Goal: Transaction & Acquisition: Subscribe to service/newsletter

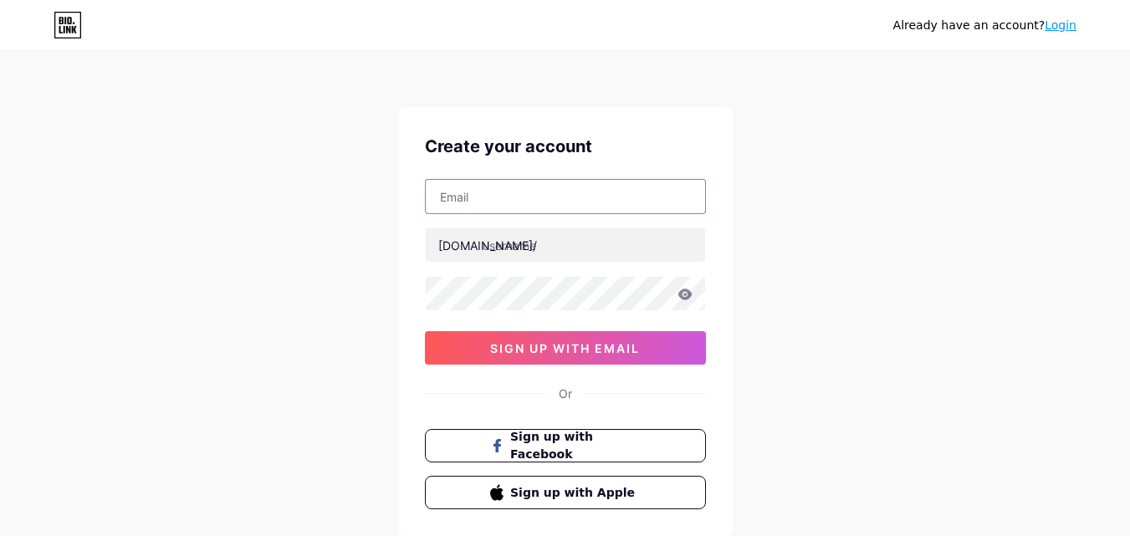
click at [546, 194] on input "text" at bounding box center [565, 196] width 279 height 33
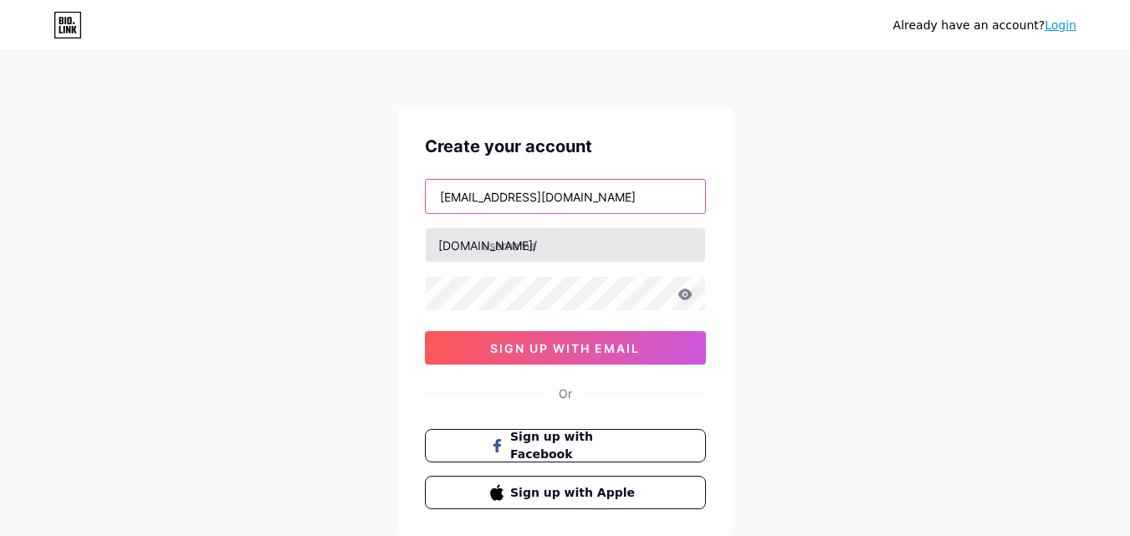
type input "[EMAIL_ADDRESS][DOMAIN_NAME]"
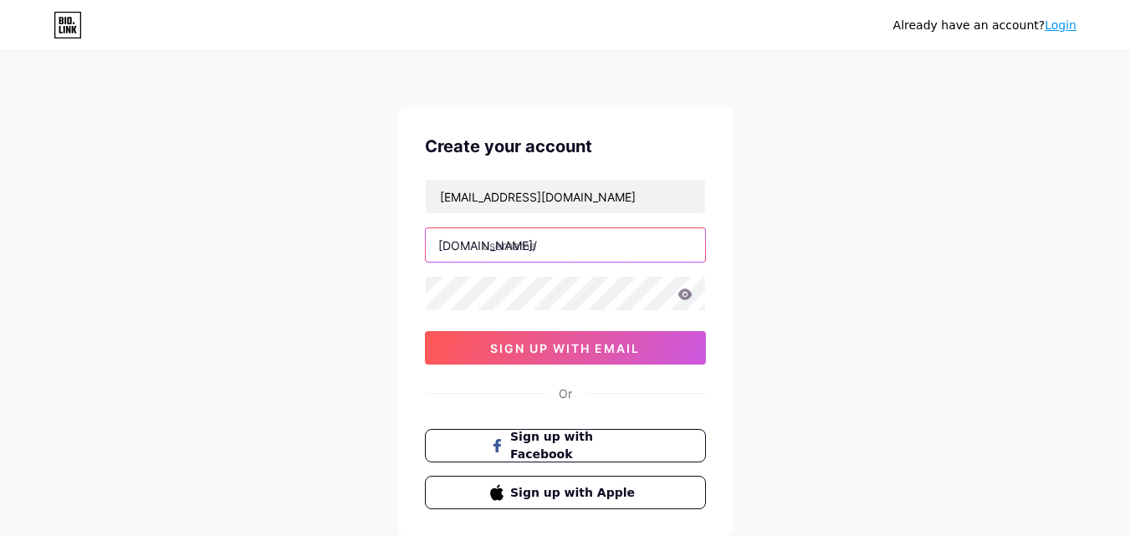
click at [556, 253] on input "text" at bounding box center [565, 244] width 279 height 33
type input "dctennis"
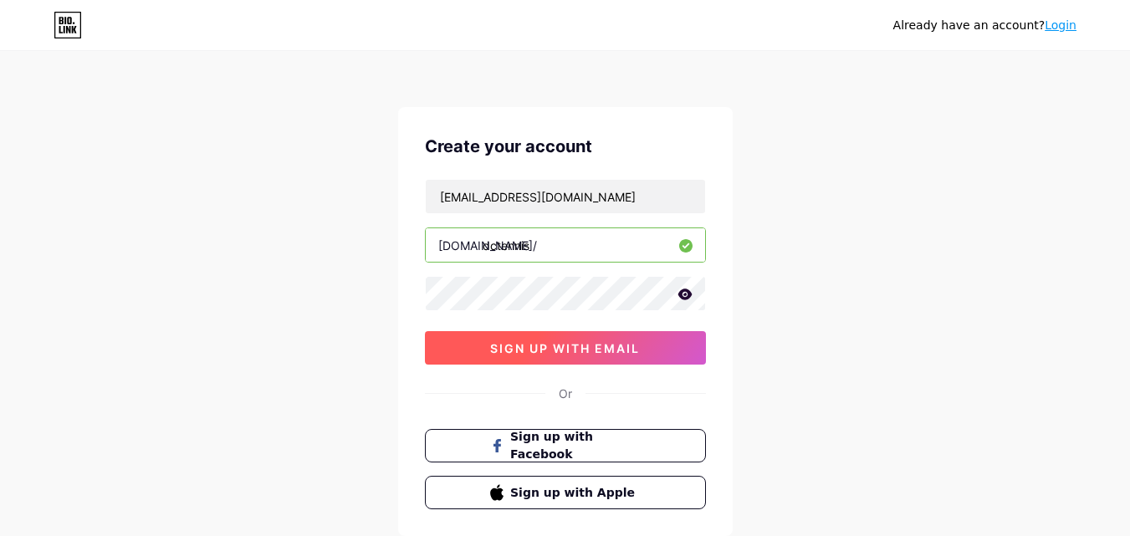
click at [579, 350] on span "sign up with email" at bounding box center [565, 348] width 150 height 14
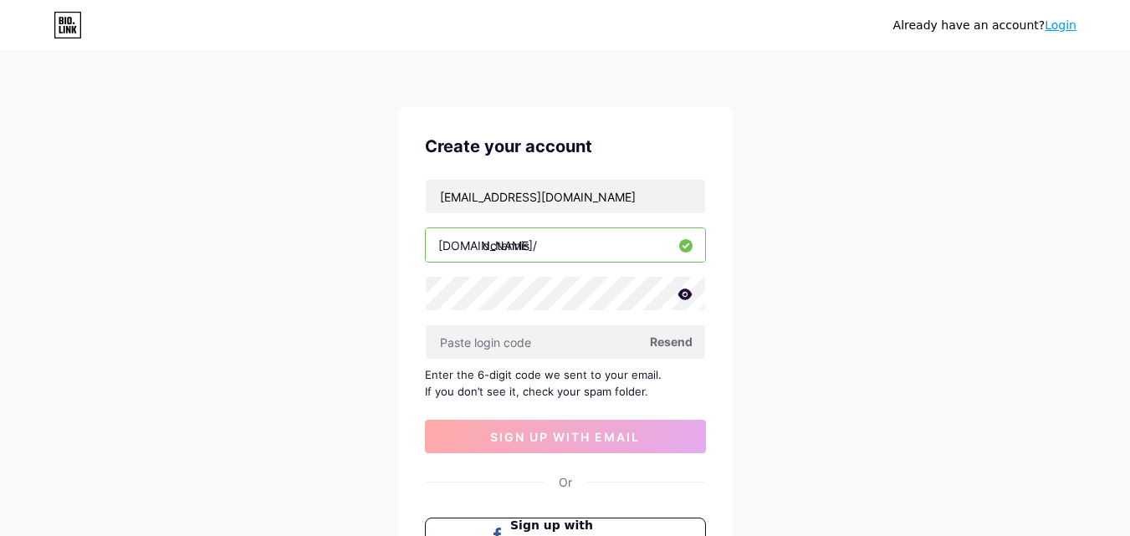
click at [677, 345] on span "Resend" at bounding box center [671, 342] width 43 height 18
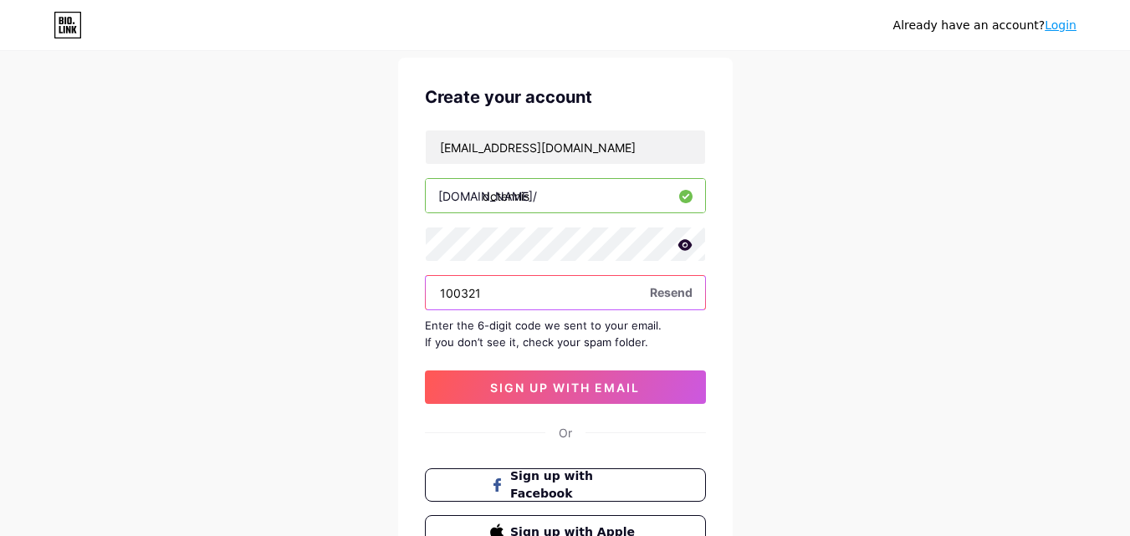
scroll to position [167, 0]
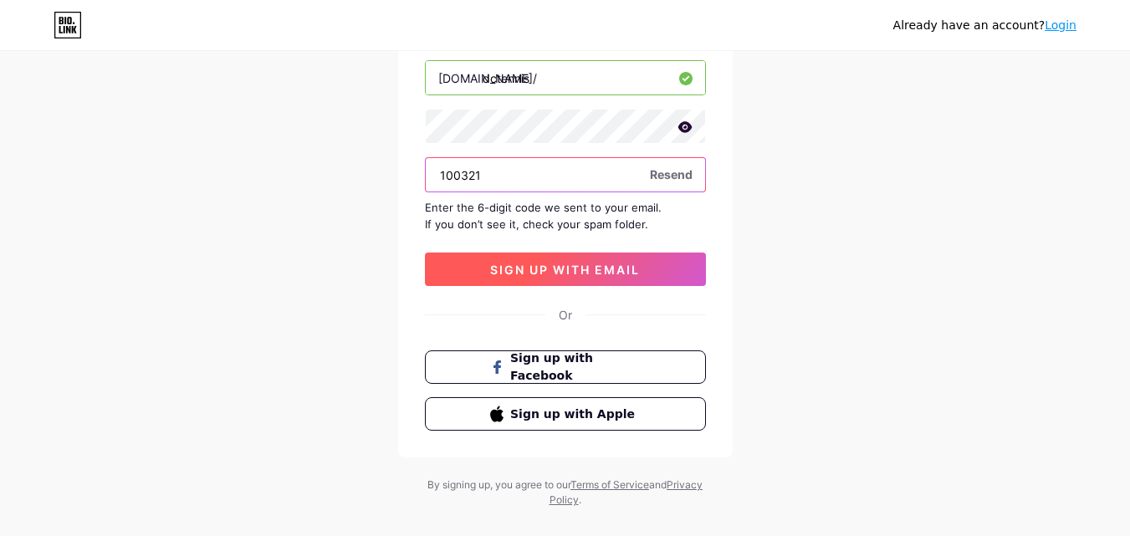
type input "100321"
click at [543, 270] on span "sign up with email" at bounding box center [565, 270] width 150 height 14
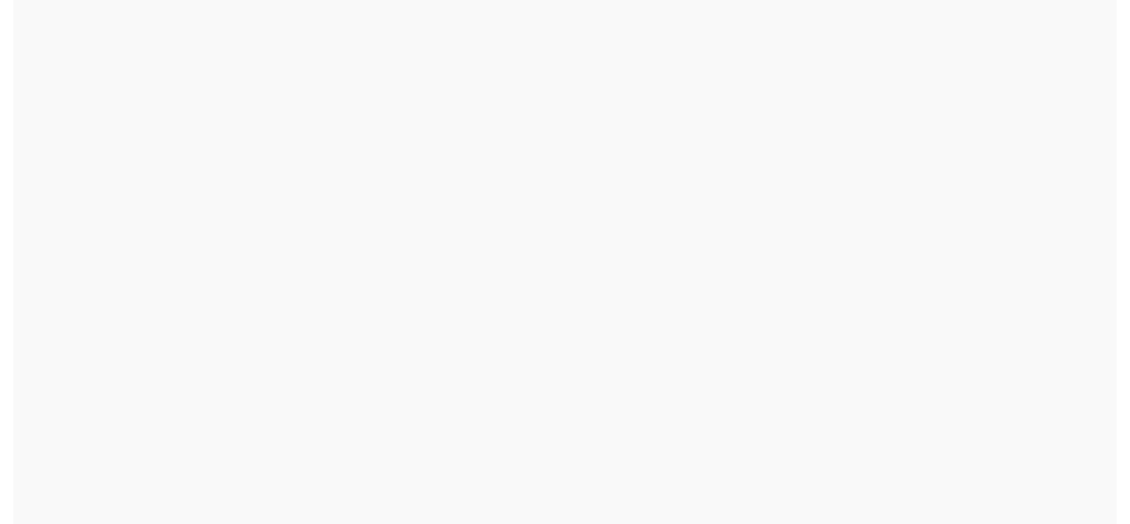
scroll to position [0, 0]
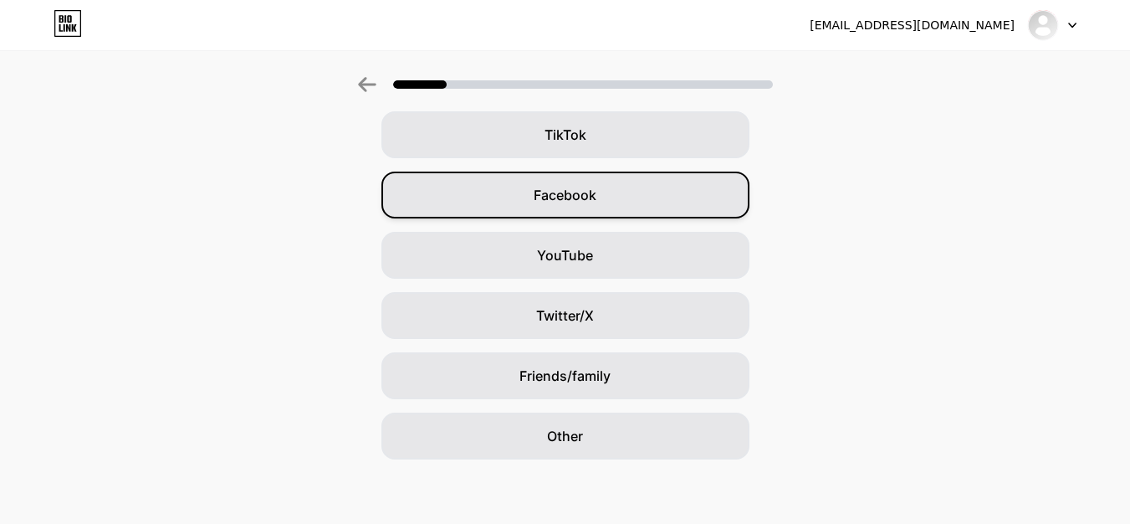
scroll to position [197, 0]
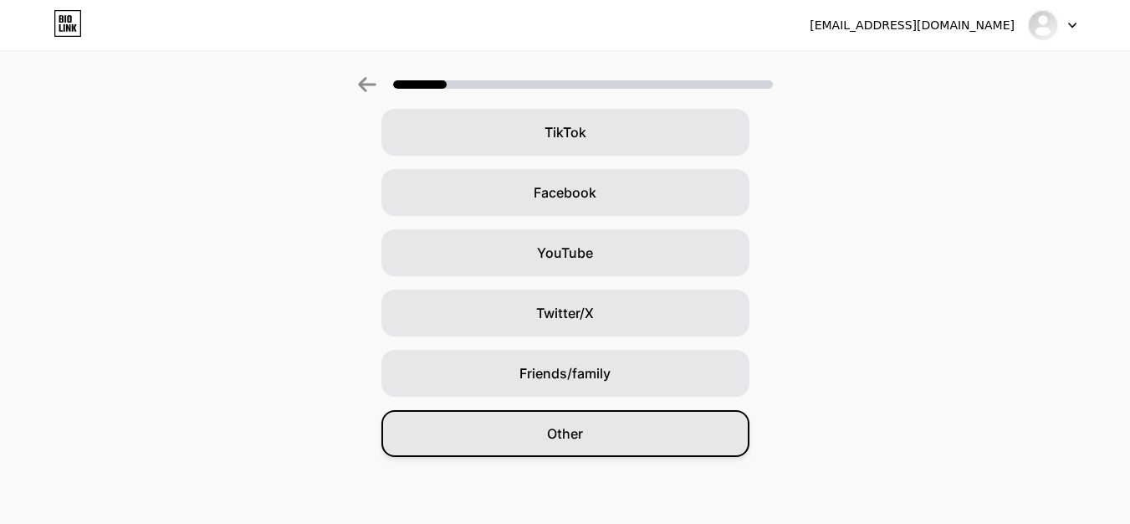
click at [601, 437] on div "Other" at bounding box center [565, 433] width 368 height 47
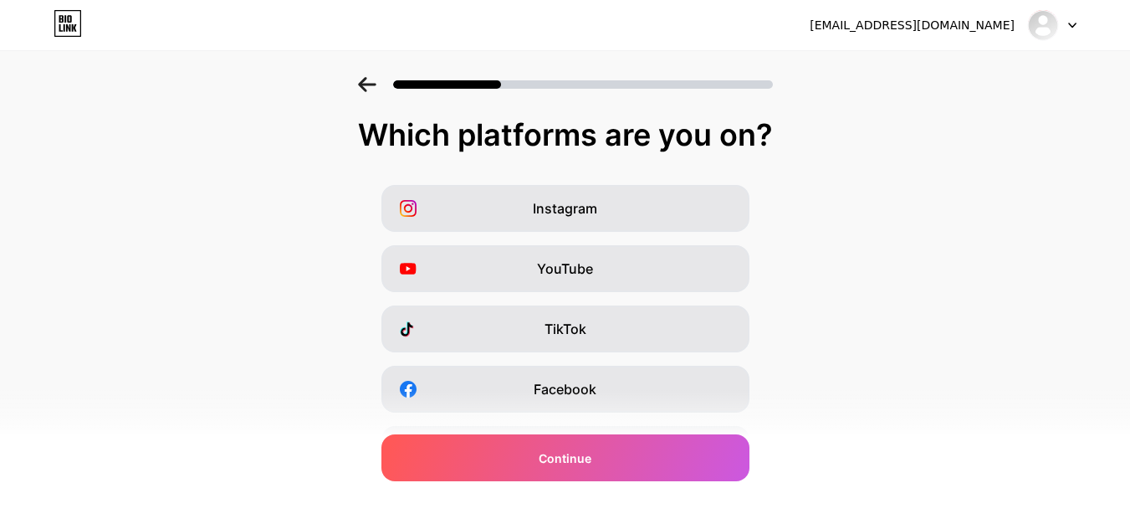
scroll to position [0, 0]
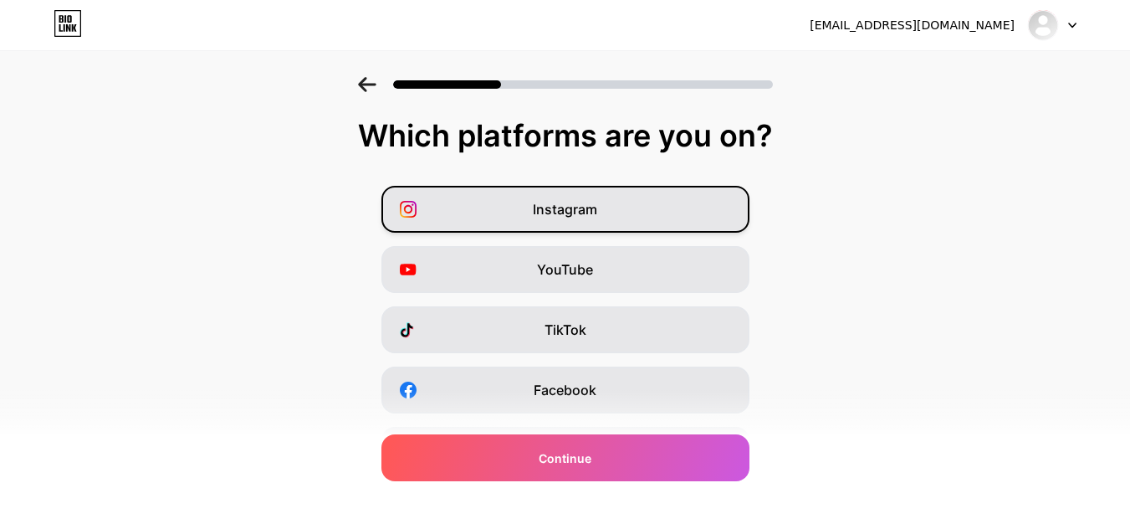
click at [498, 201] on div "Instagram" at bounding box center [565, 209] width 368 height 47
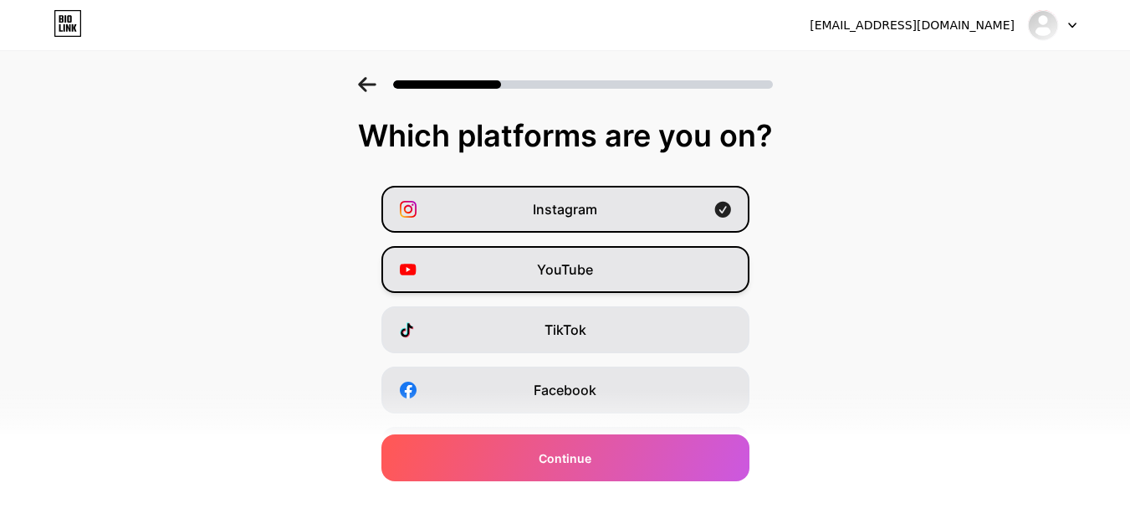
click at [503, 266] on div "YouTube" at bounding box center [565, 269] width 368 height 47
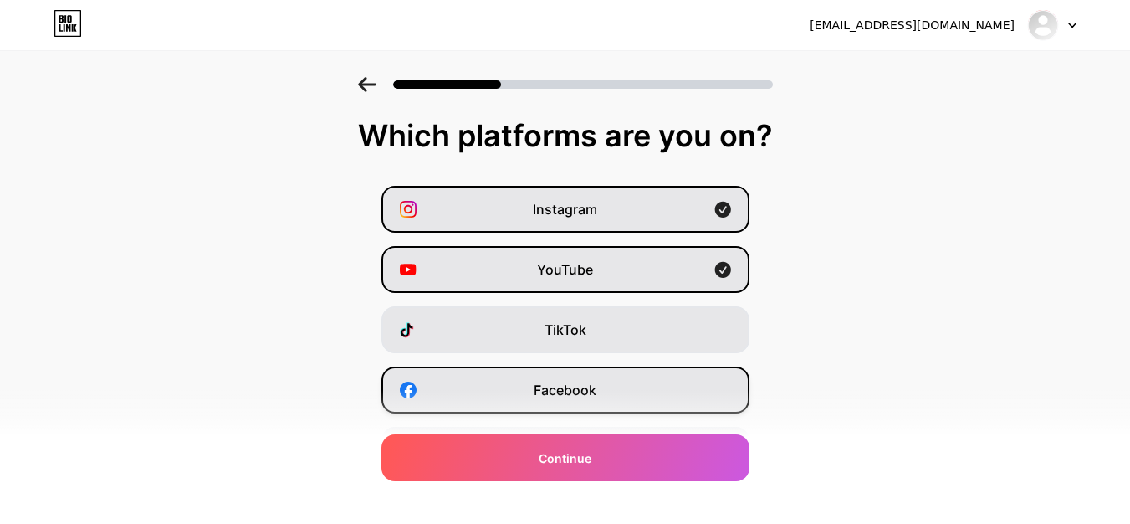
click at [501, 386] on div "Facebook" at bounding box center [565, 389] width 368 height 47
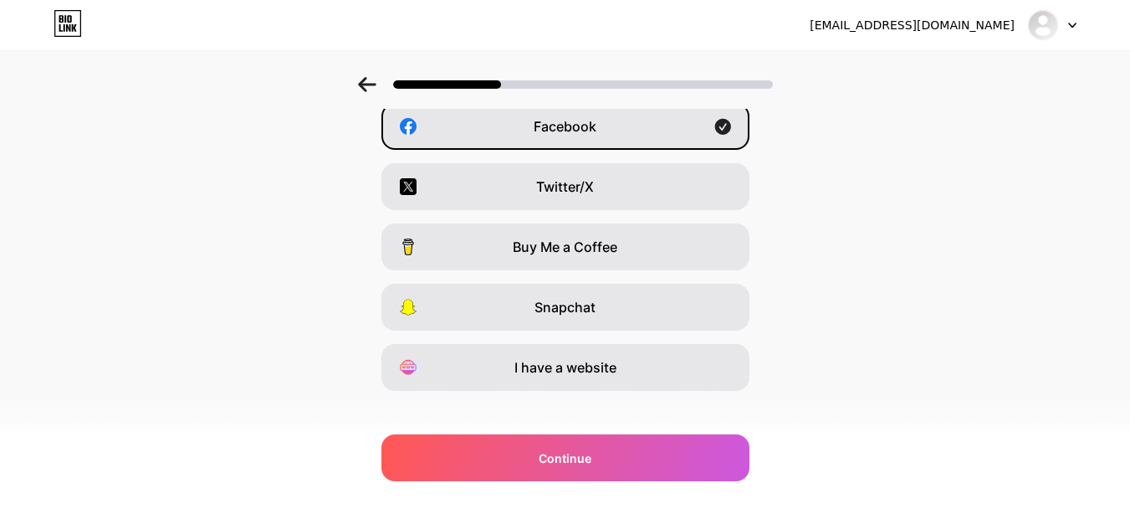
scroll to position [281, 0]
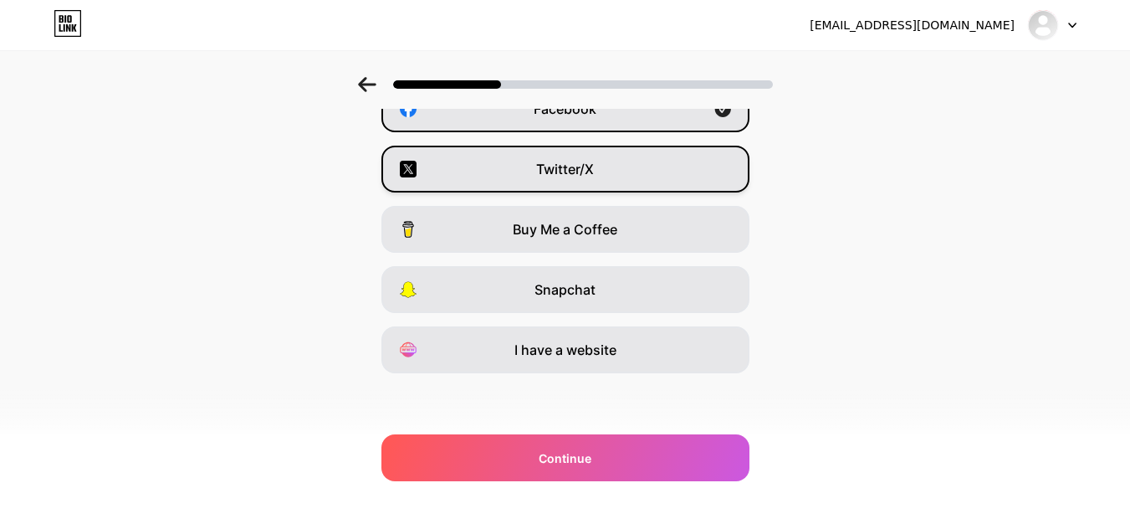
click at [453, 163] on div "Twitter/X" at bounding box center [565, 169] width 368 height 47
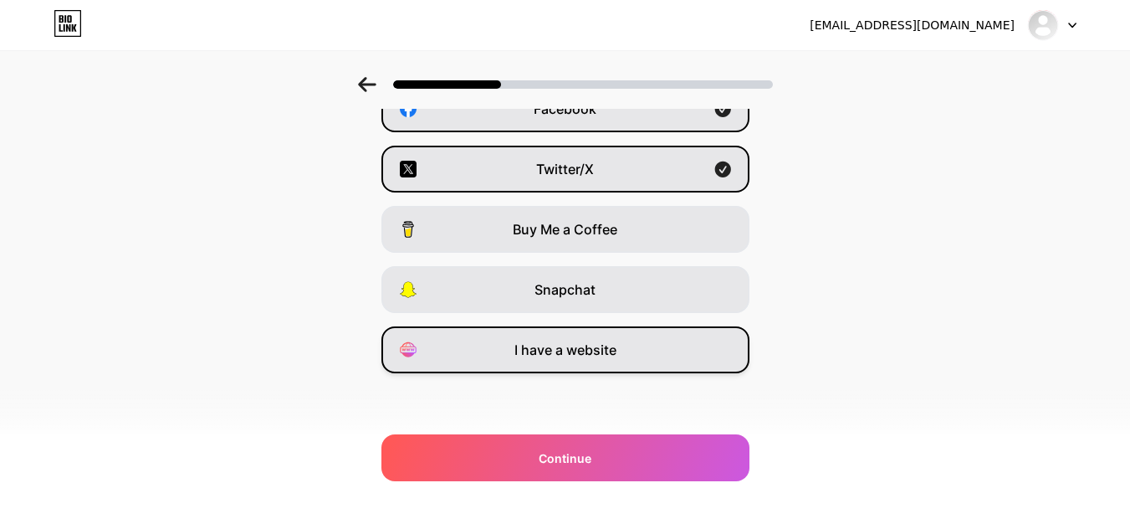
click at [494, 351] on div "I have a website" at bounding box center [565, 349] width 368 height 47
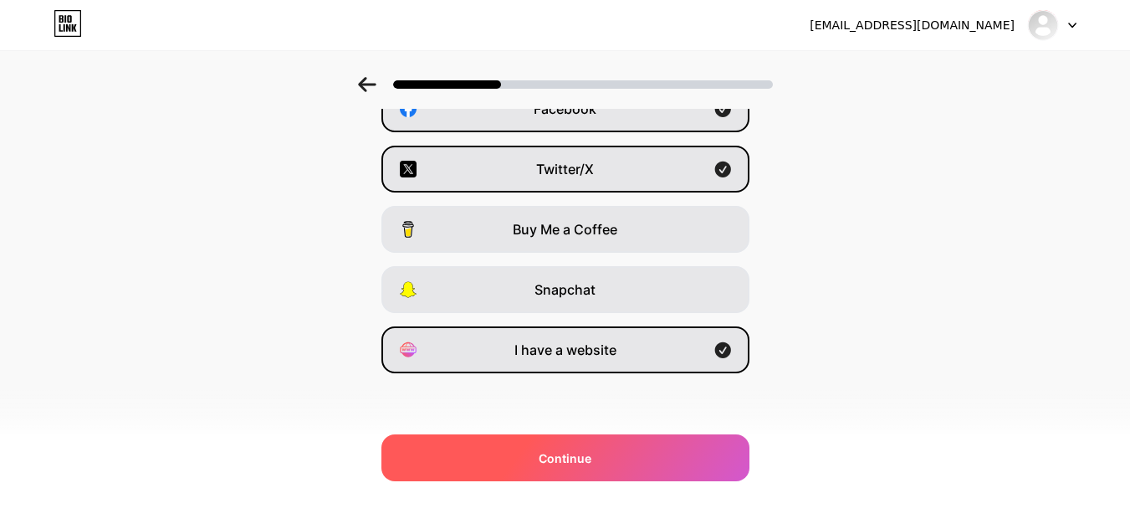
click at [704, 456] on div "Continue" at bounding box center [565, 457] width 368 height 47
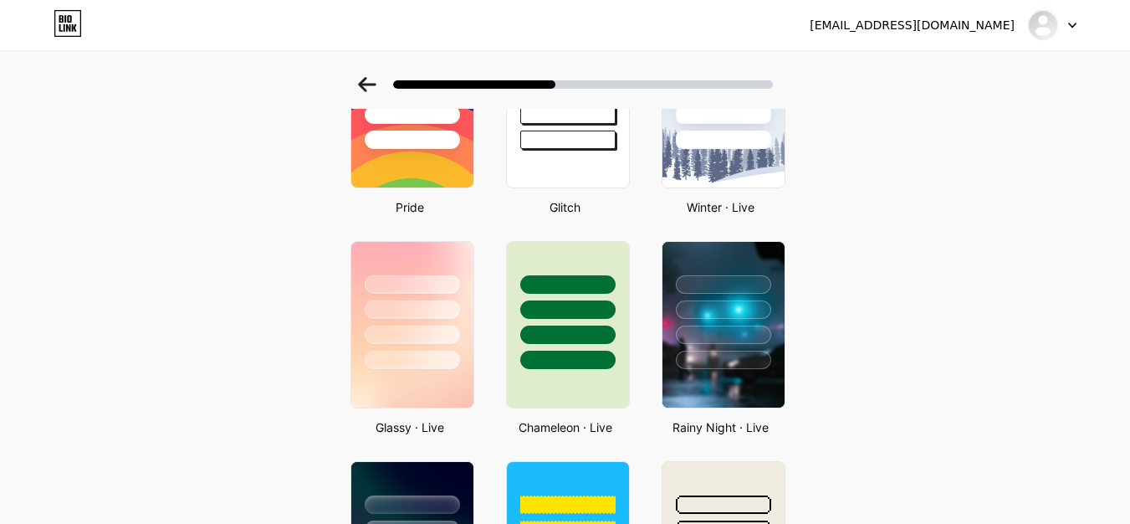
scroll to position [418, 0]
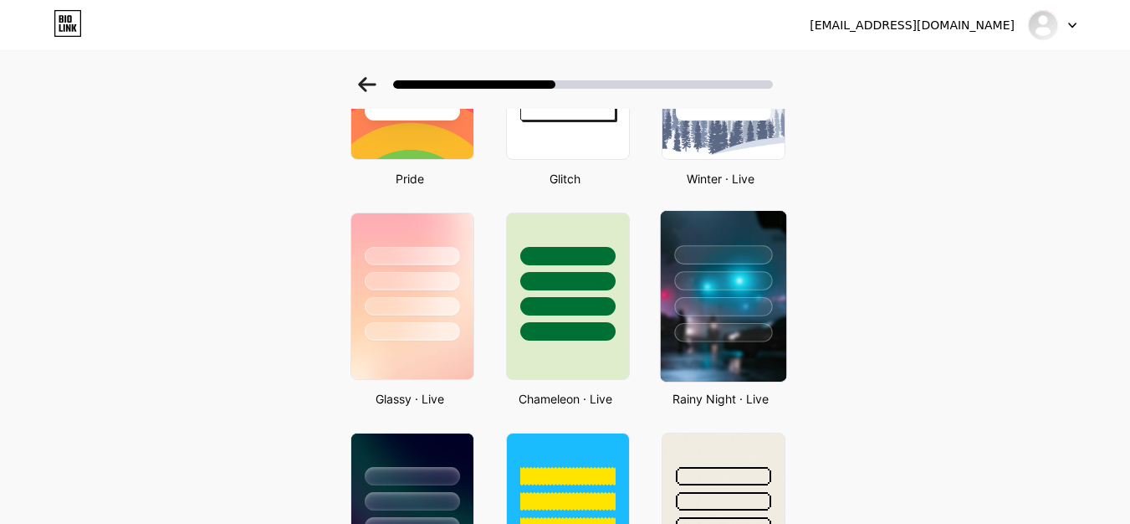
click at [726, 341] on div at bounding box center [723, 332] width 98 height 19
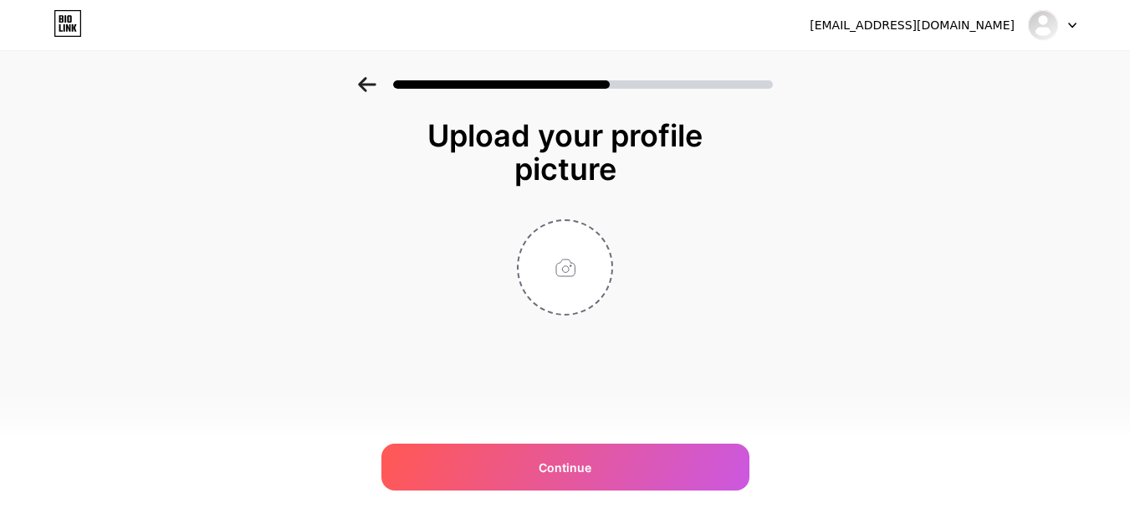
scroll to position [0, 0]
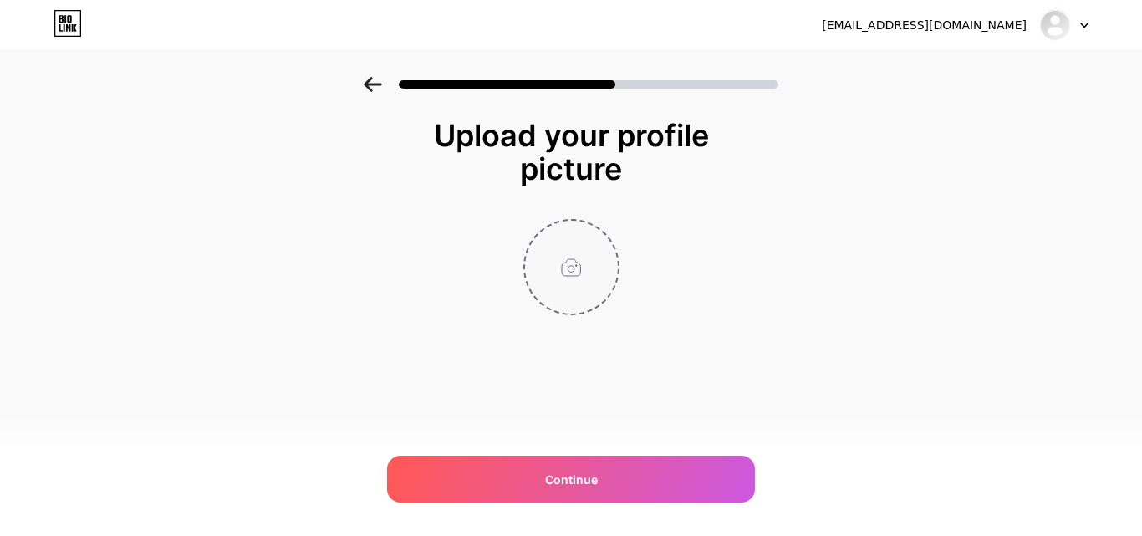
click at [580, 271] on input "file" at bounding box center [571, 267] width 93 height 93
type input "C:\fakepath\dc tennis club logo.jpg"
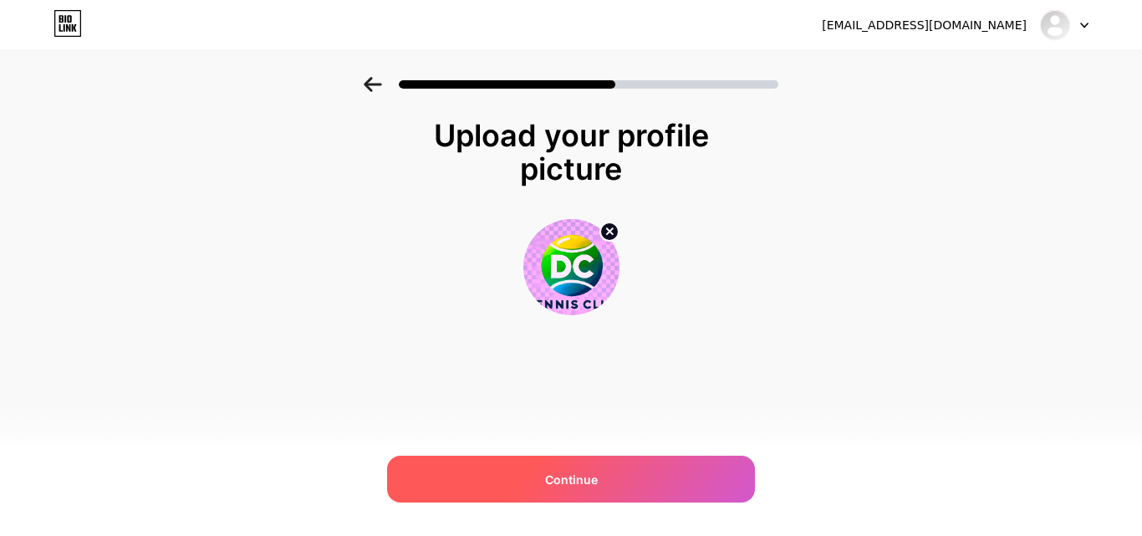
click at [603, 464] on div "Continue" at bounding box center [571, 479] width 368 height 47
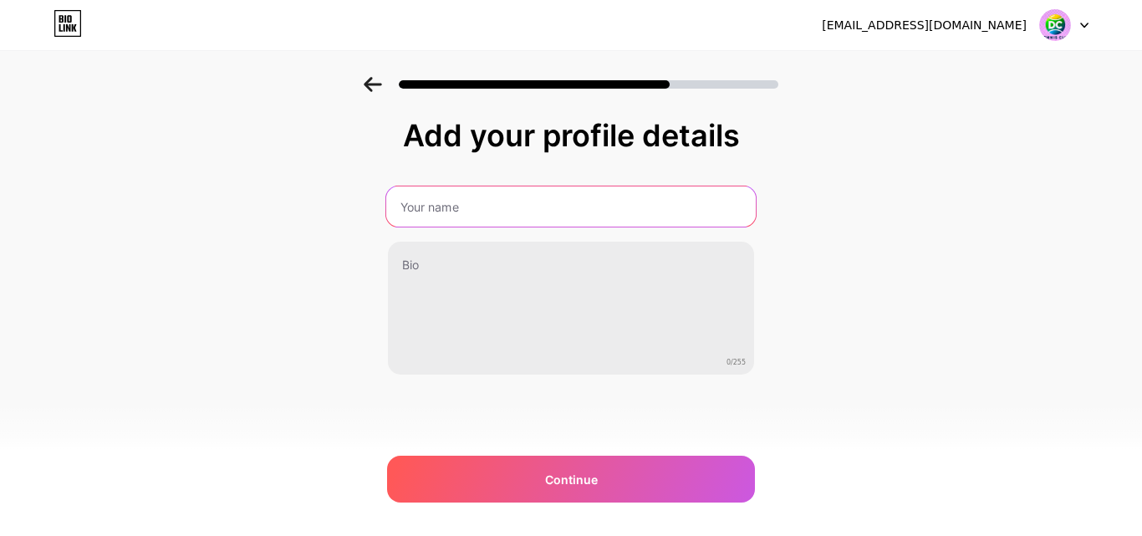
click at [591, 215] on input "text" at bounding box center [571, 207] width 370 height 40
click at [416, 207] on input "dctennis" at bounding box center [571, 207] width 370 height 40
click at [478, 198] on input "dc tennis" at bounding box center [571, 207] width 370 height 40
type input "dc tennis club"
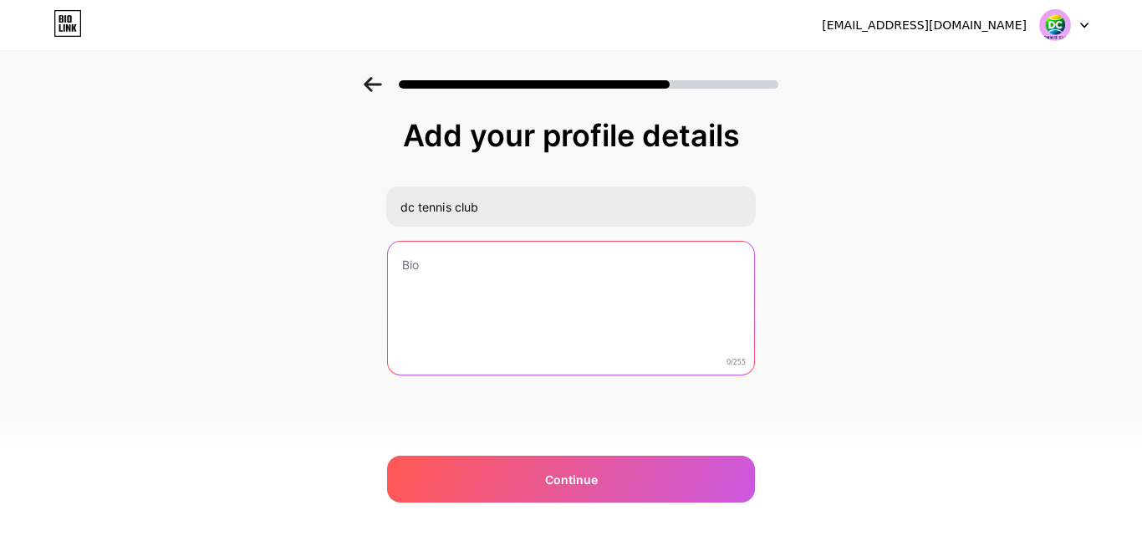
click at [458, 304] on textarea at bounding box center [571, 309] width 366 height 135
click at [469, 273] on textarea at bounding box center [571, 309] width 370 height 136
paste textarea "Welcome to DC Tennis Club, your front-row seat to the WTMT senior tennis circui…"
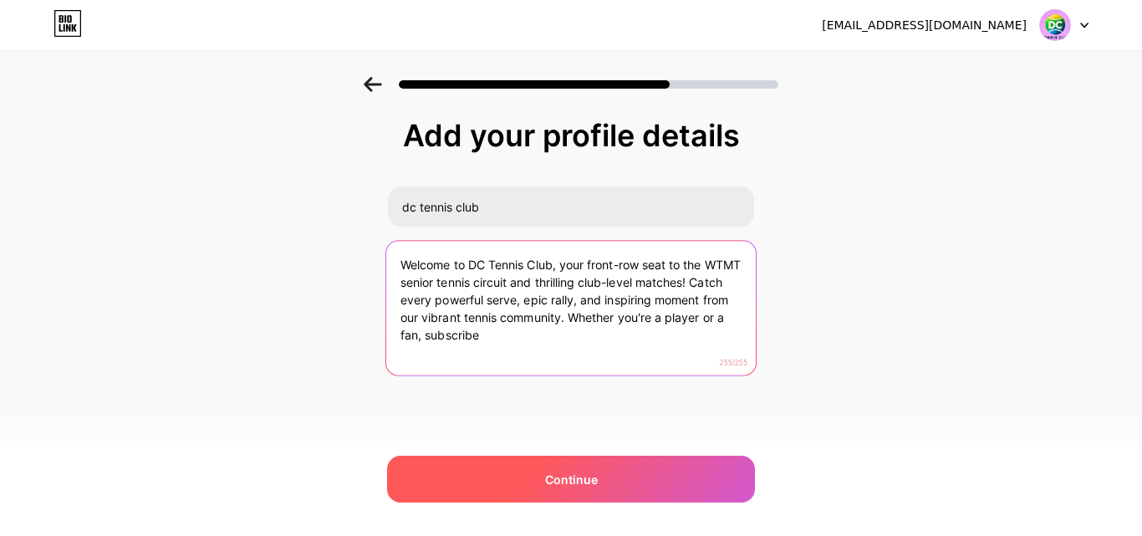
type textarea "Welcome to DC Tennis Club, your front-row seat to the WTMT senior tennis circui…"
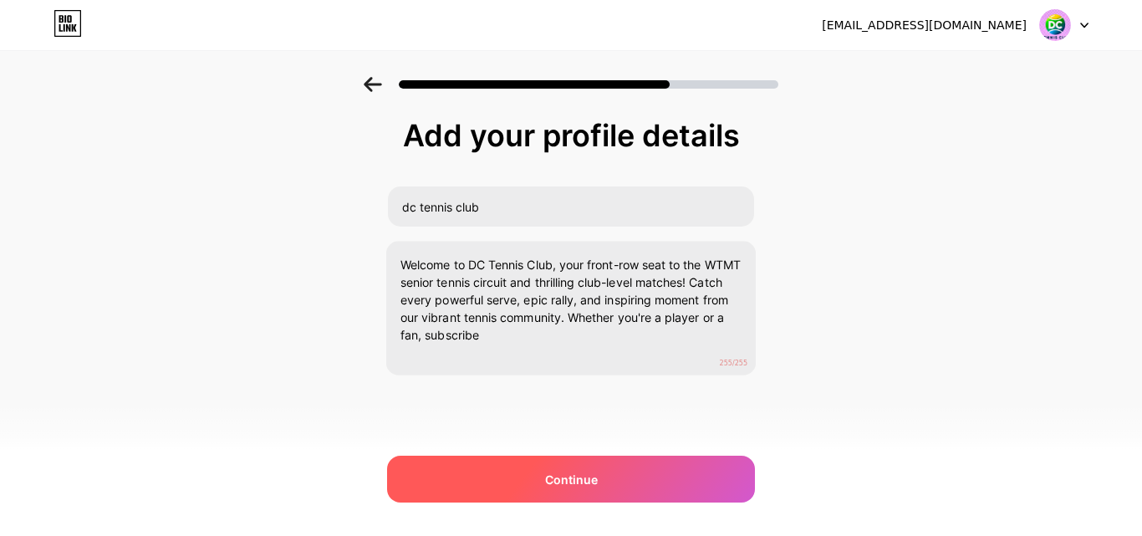
click at [560, 473] on span "Continue" at bounding box center [571, 480] width 53 height 18
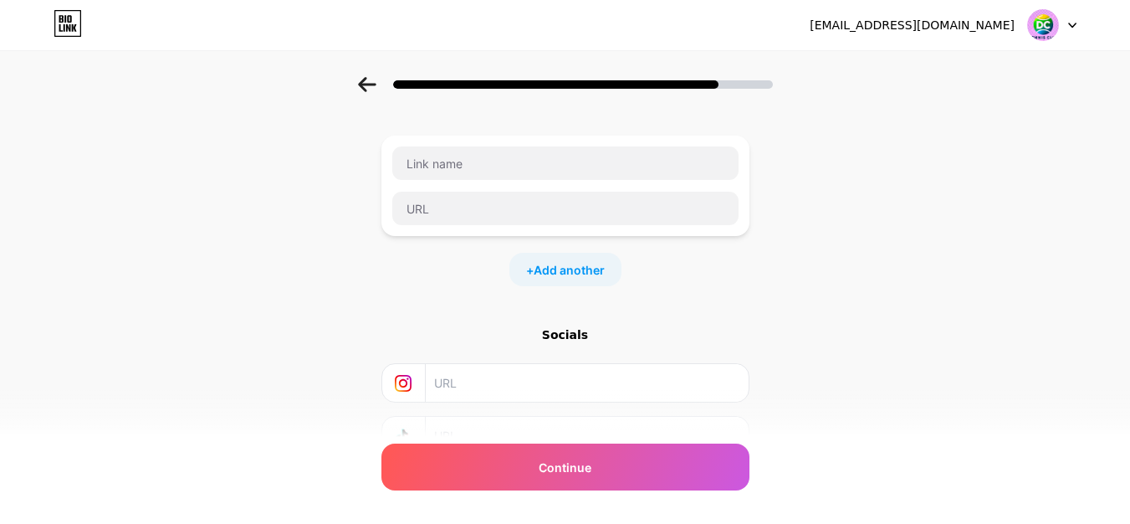
scroll to position [208, 0]
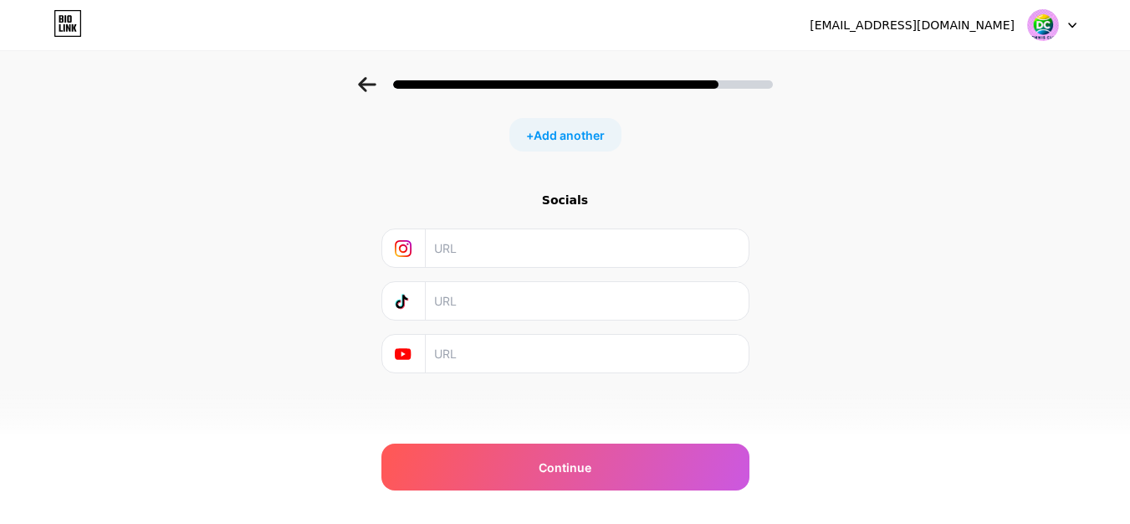
click at [503, 248] on input "text" at bounding box center [586, 248] width 304 height 38
paste input "[URL][DOMAIN_NAME]"
type input "[URL][DOMAIN_NAME]"
click at [481, 304] on input "text" at bounding box center [586, 301] width 304 height 38
click at [478, 356] on input "text" at bounding box center [586, 354] width 304 height 38
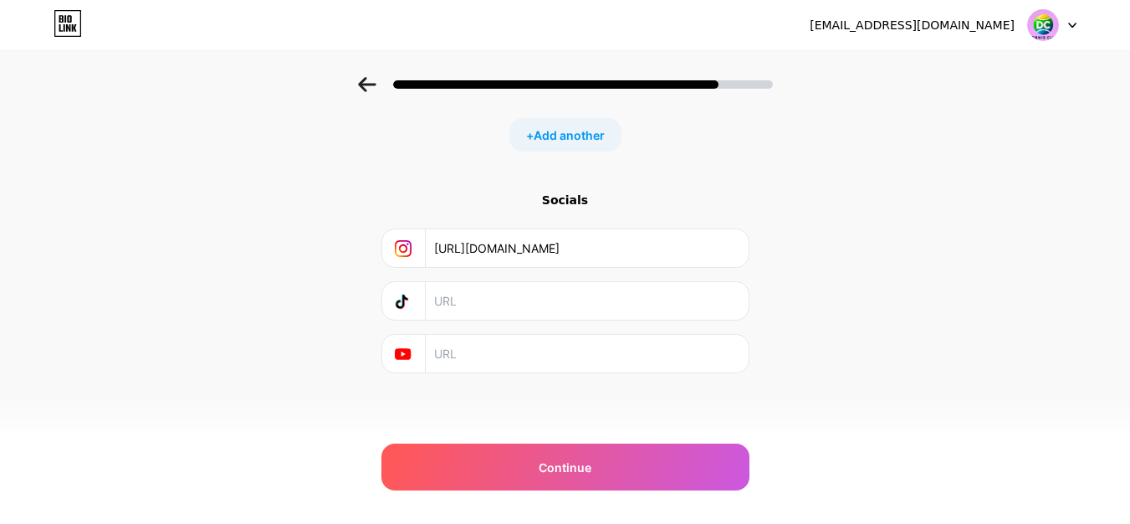
click at [460, 350] on input "text" at bounding box center [586, 354] width 304 height 38
paste input "[URL][DOMAIN_NAME]"
type input "[URL][DOMAIN_NAME]"
click at [589, 137] on span "Add another" at bounding box center [569, 135] width 71 height 18
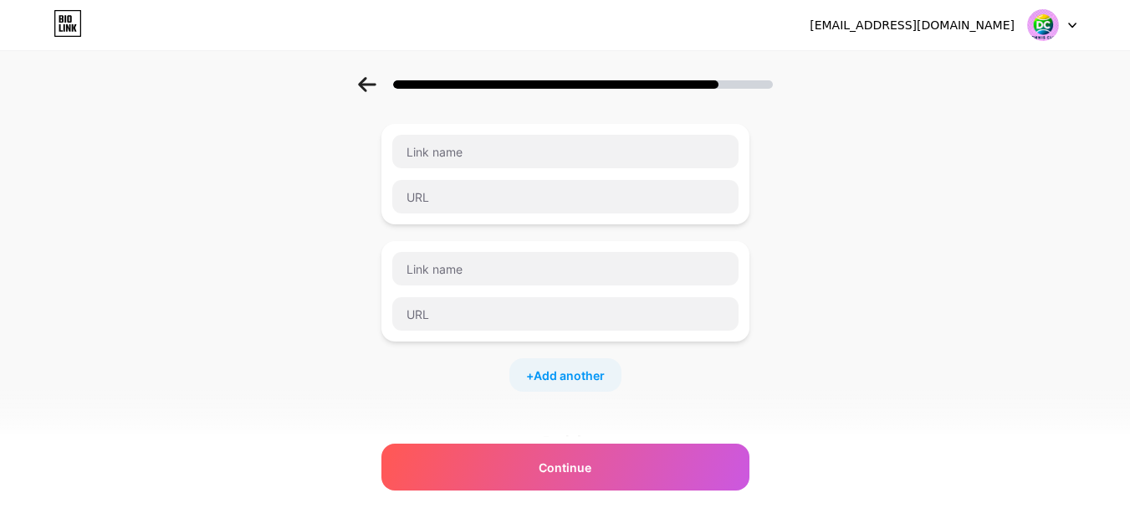
scroll to position [0, 0]
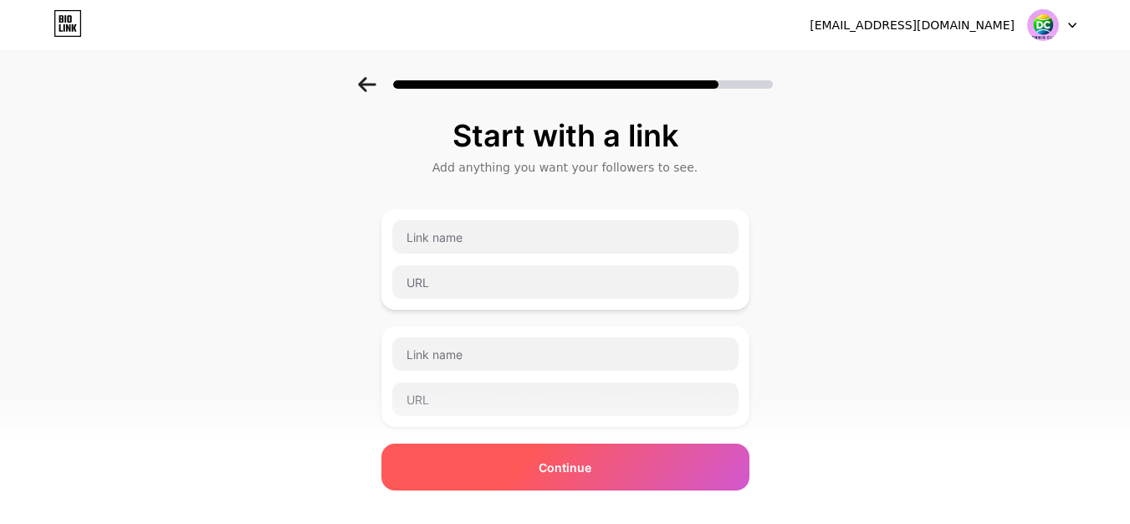
click at [597, 470] on div "Continue" at bounding box center [565, 466] width 368 height 47
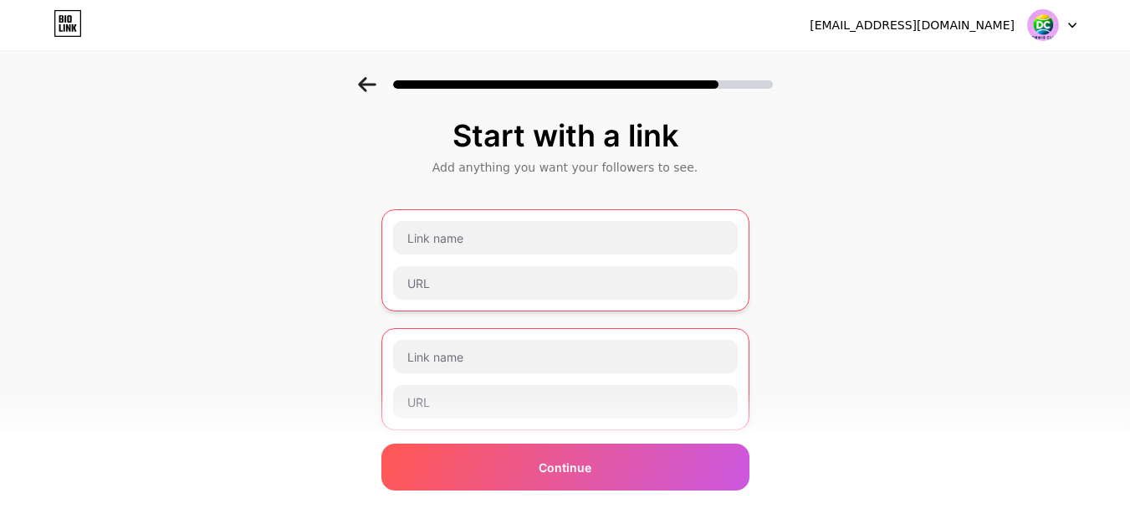
drag, startPoint x: 750, startPoint y: 337, endPoint x: 794, endPoint y: 365, distance: 51.5
click at [794, 364] on div "Start with a link Add anything you want your followers to see. Please add at le…" at bounding box center [565, 445] width 1130 height 737
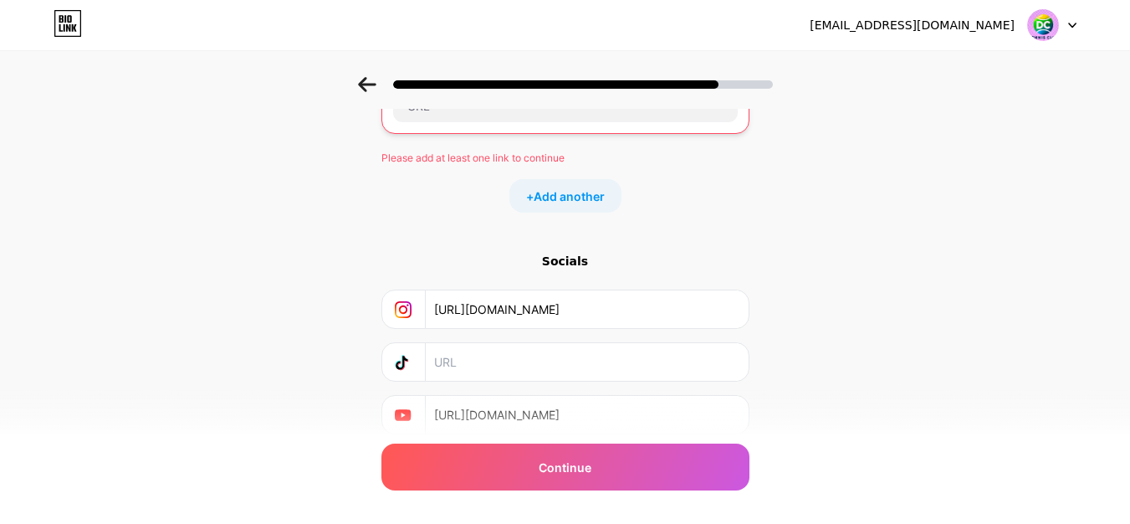
scroll to position [357, 0]
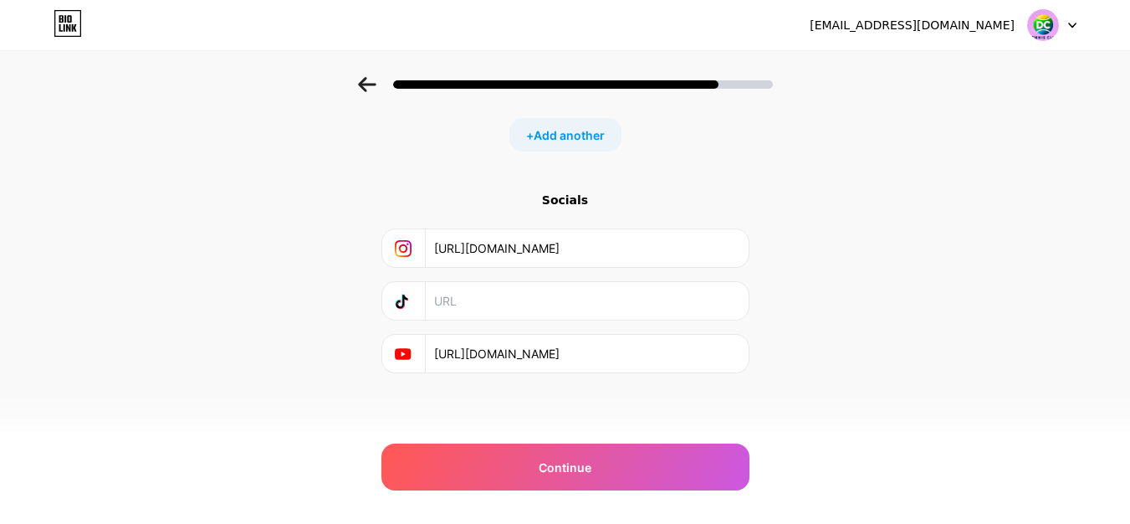
click at [594, 301] on input "text" at bounding box center [586, 301] width 304 height 38
click at [738, 366] on input "[URL][DOMAIN_NAME]" at bounding box center [586, 354] width 304 height 38
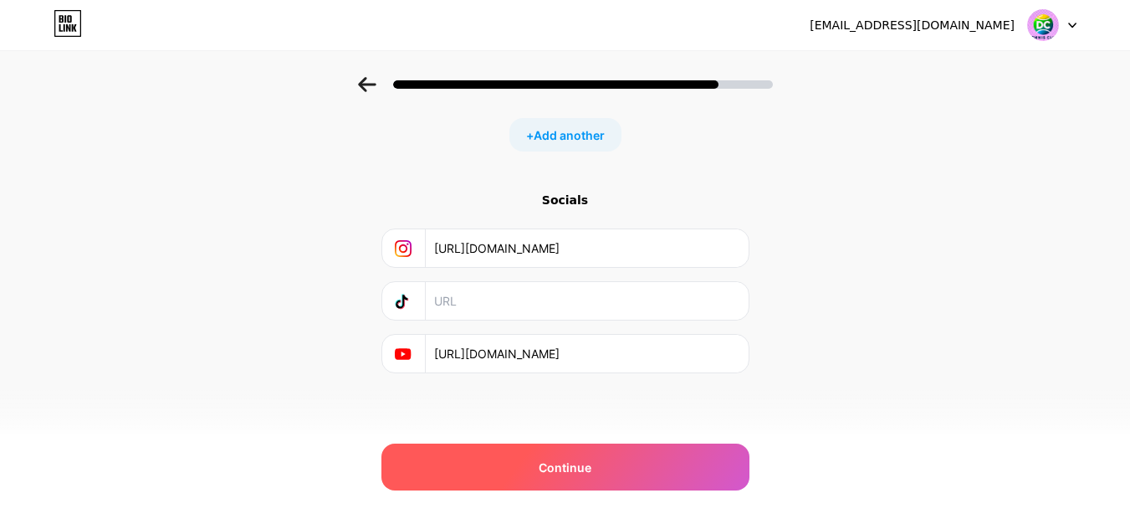
click at [672, 473] on div "Continue" at bounding box center [565, 466] width 368 height 47
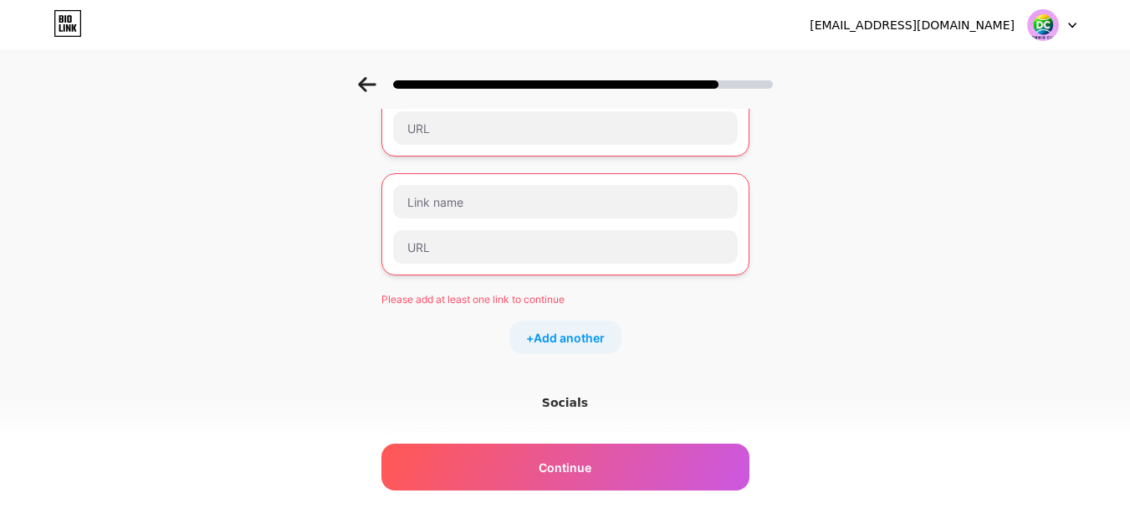
scroll to position [0, 0]
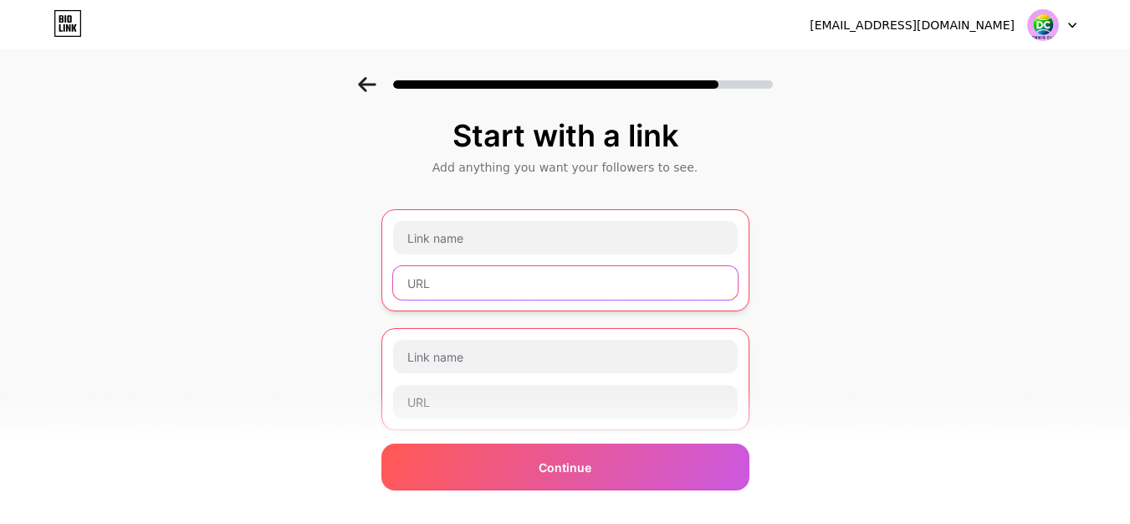
click at [605, 287] on input "text" at bounding box center [565, 282] width 345 height 33
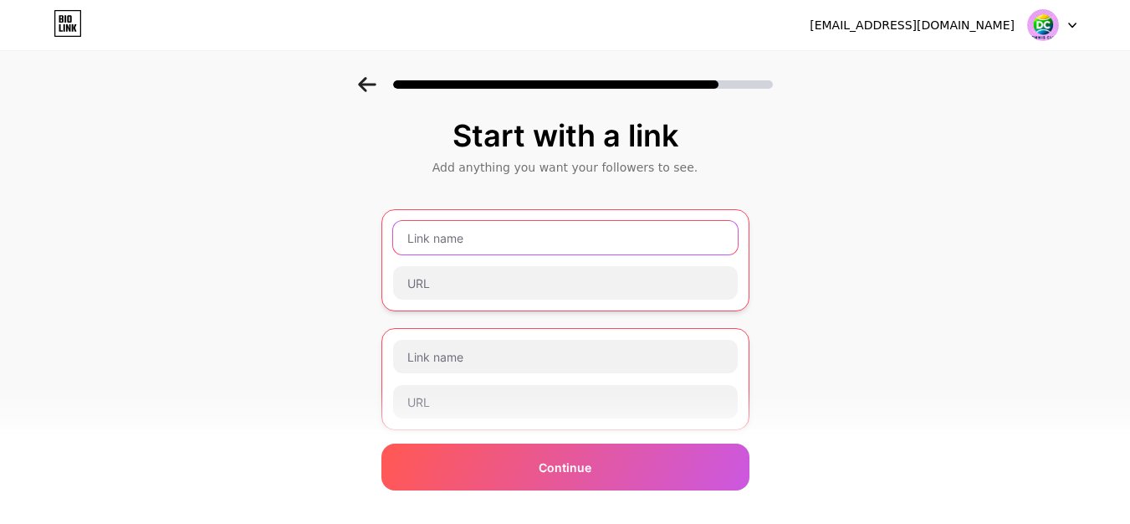
click at [492, 243] on input "text" at bounding box center [565, 237] width 345 height 33
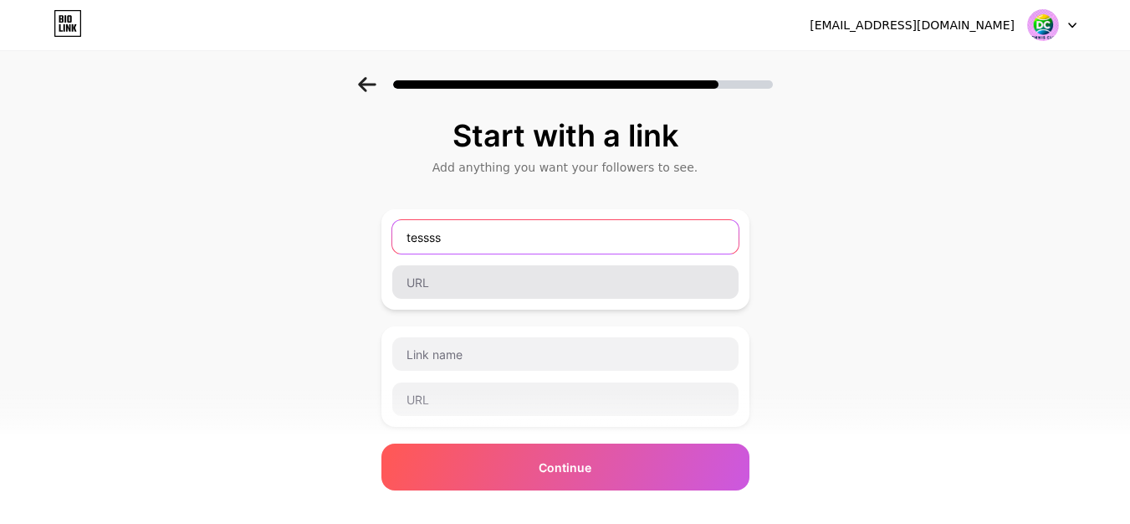
type input "tessss"
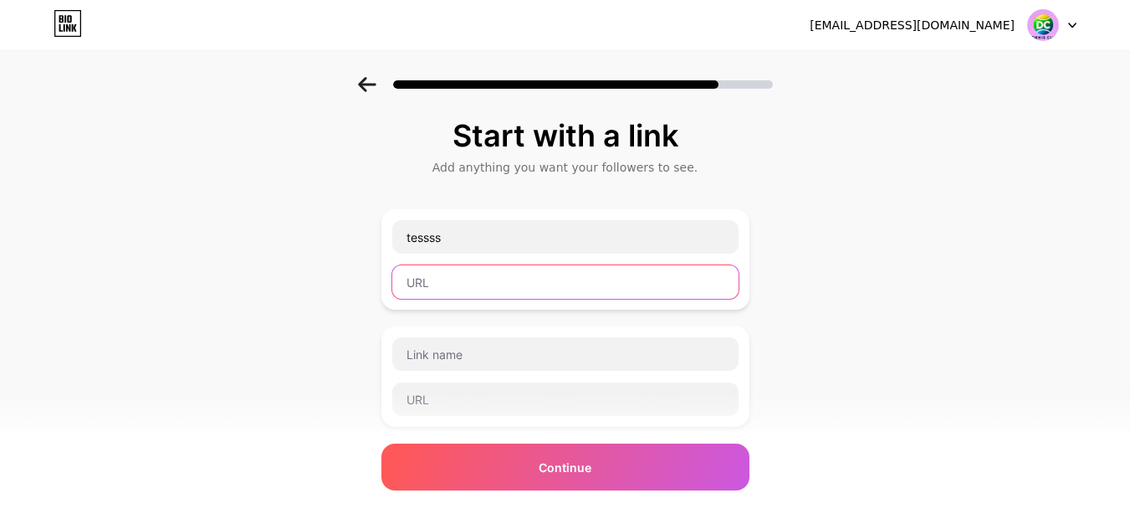
click at [430, 288] on input "text" at bounding box center [565, 281] width 346 height 33
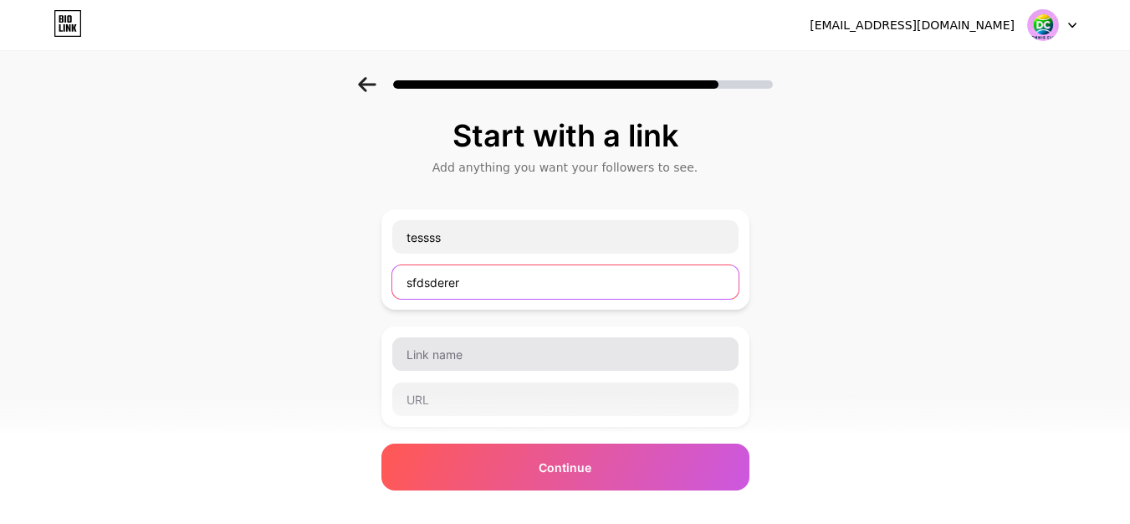
type input "sfdsderer"
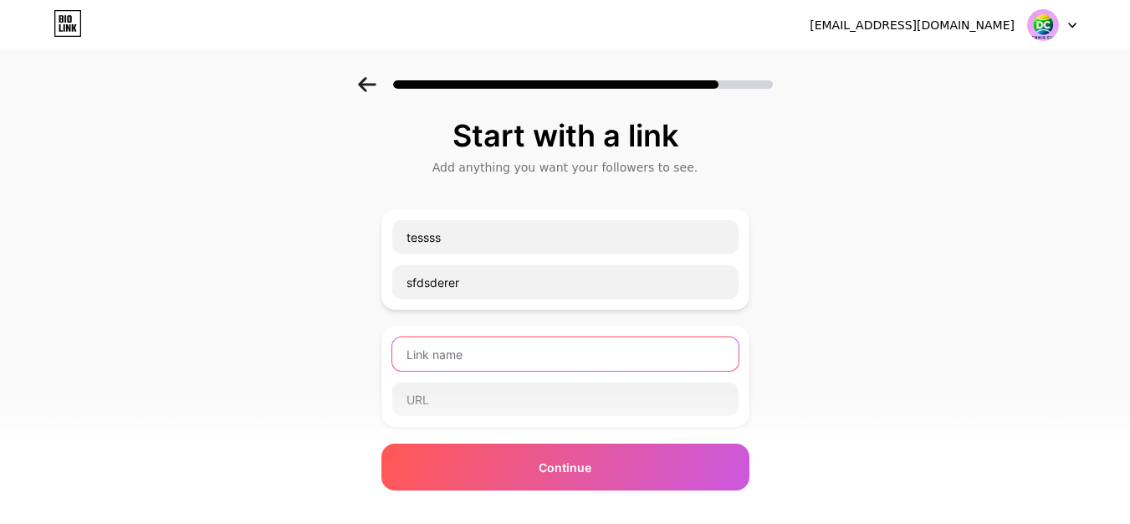
click at [459, 350] on input "text" at bounding box center [565, 353] width 346 height 33
type input "ererererer"
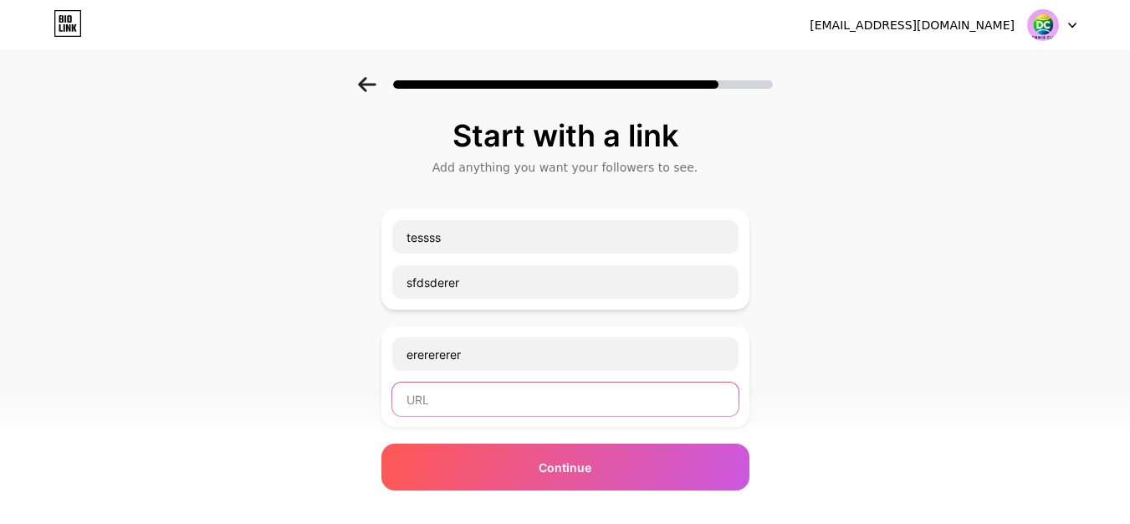
click at [459, 396] on input "text" at bounding box center [565, 398] width 346 height 33
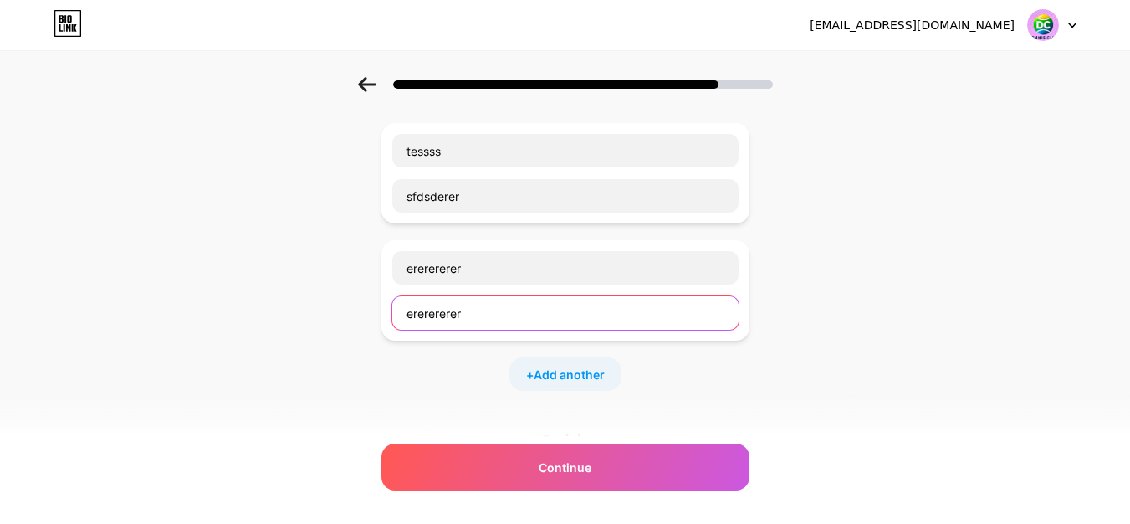
scroll to position [325, 0]
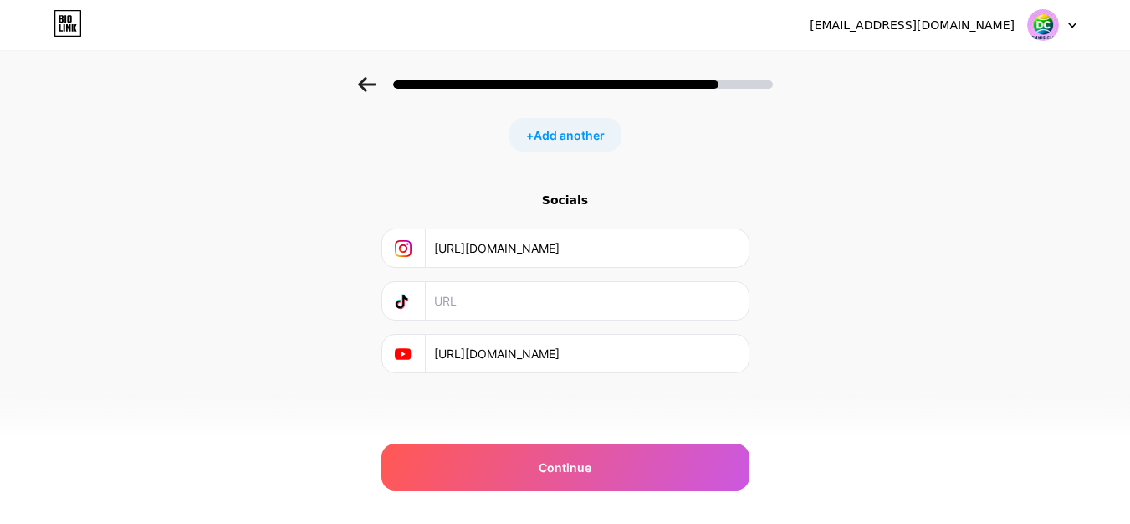
type input "ererererer"
click at [509, 303] on input "text" at bounding box center [586, 301] width 304 height 38
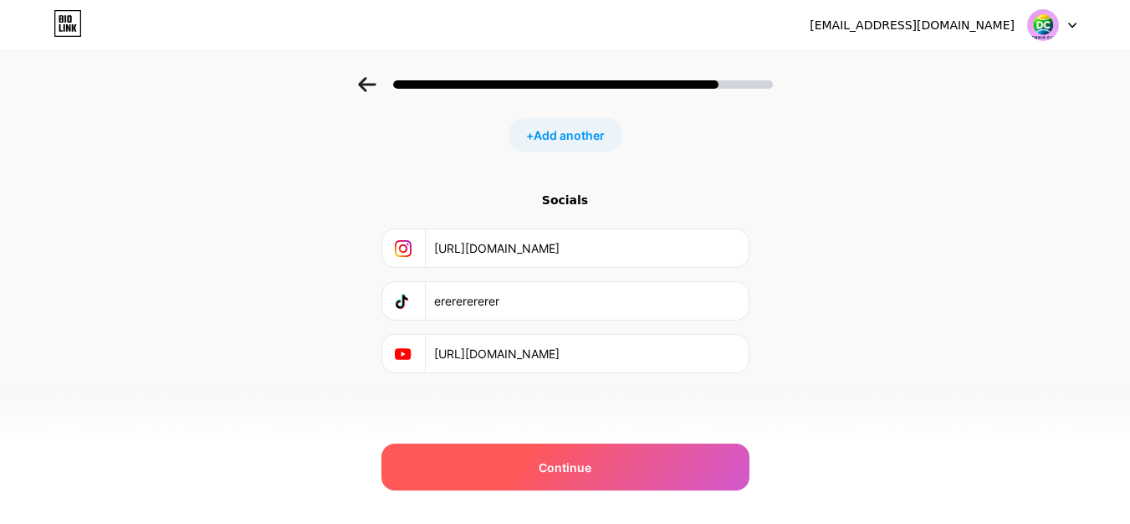
type input "erererererer"
click at [579, 471] on span "Continue" at bounding box center [565, 467] width 53 height 18
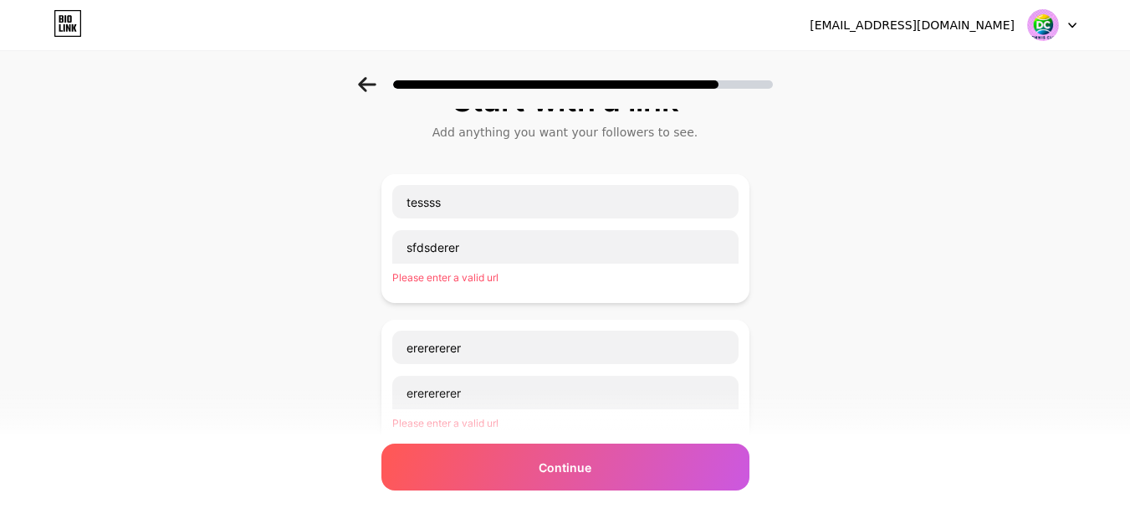
scroll to position [0, 0]
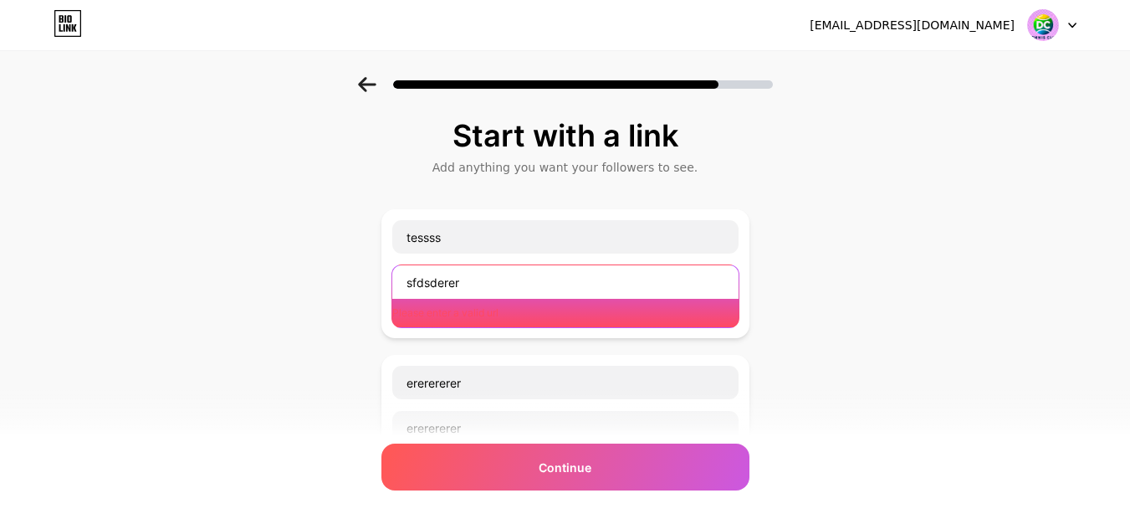
click at [503, 288] on input "sfdsderer" at bounding box center [565, 281] width 346 height 33
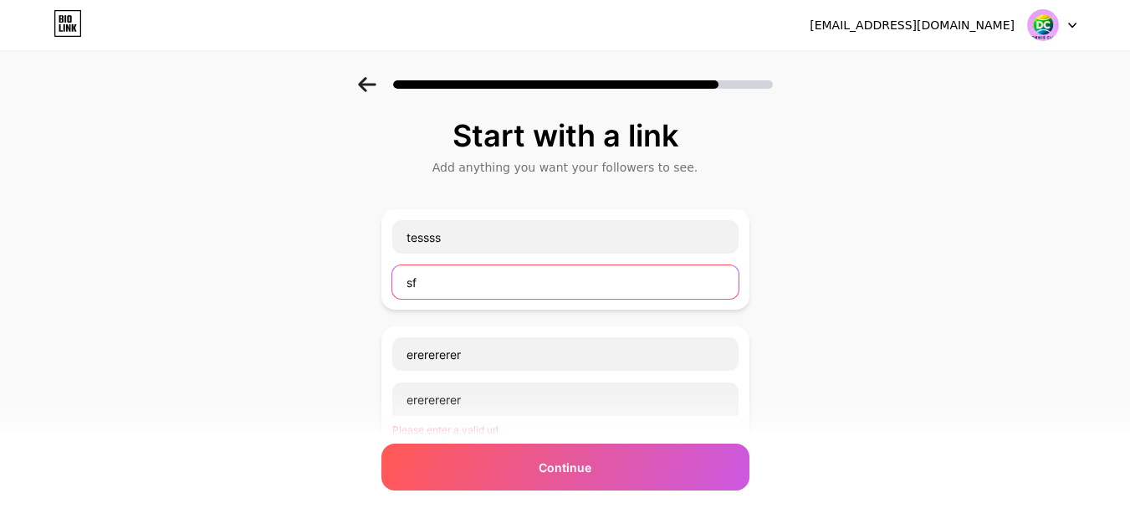
type input "s"
click at [486, 282] on input "[URL][DOMAIN_NAME]" at bounding box center [565, 281] width 346 height 33
click at [485, 282] on input "[URL][DOMAIN_NAME]" at bounding box center [565, 281] width 346 height 33
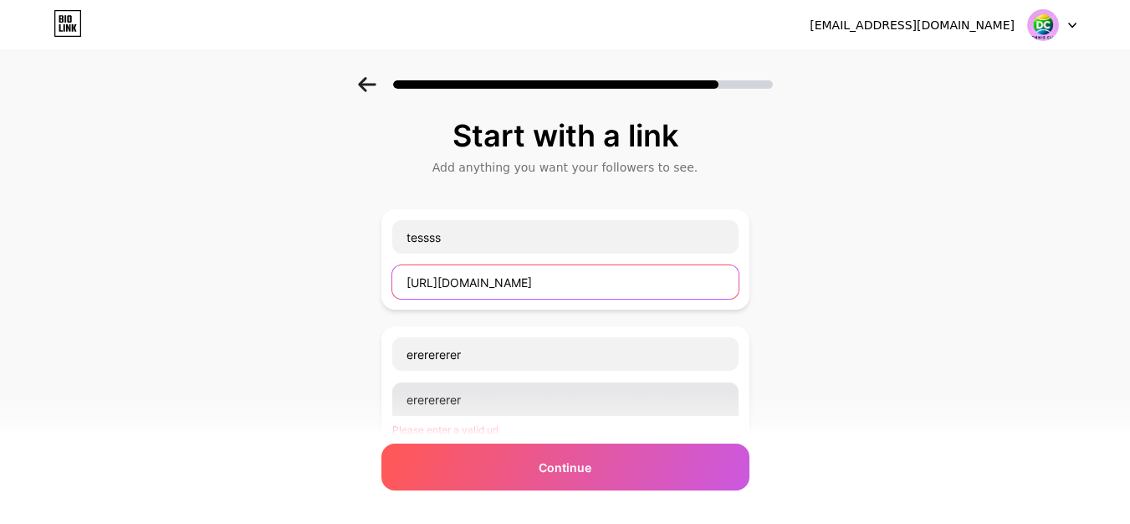
type input "[URL][DOMAIN_NAME]"
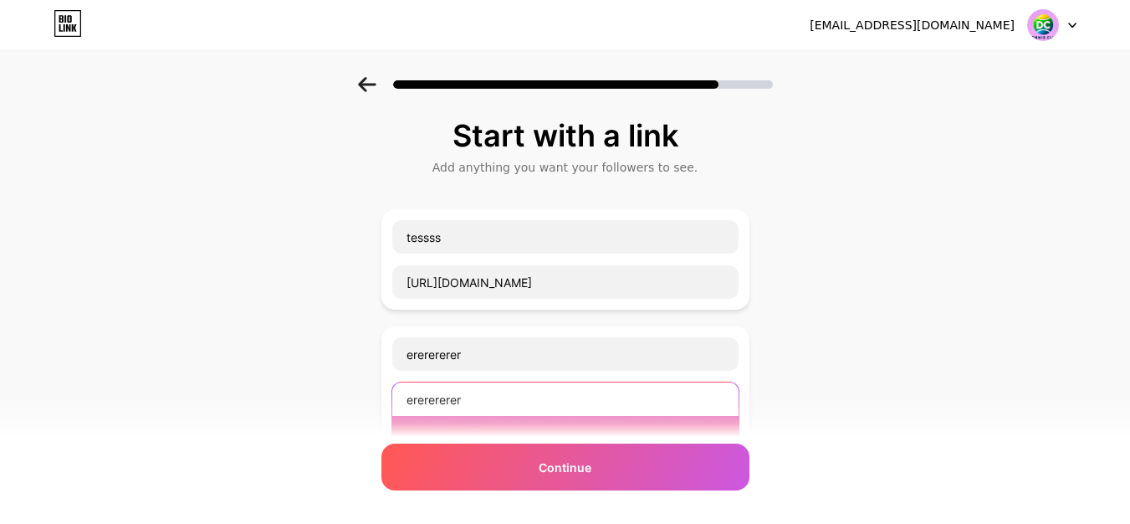
click at [438, 398] on input "ererererer" at bounding box center [565, 398] width 346 height 33
paste input "[URL][DOMAIN_NAME]"
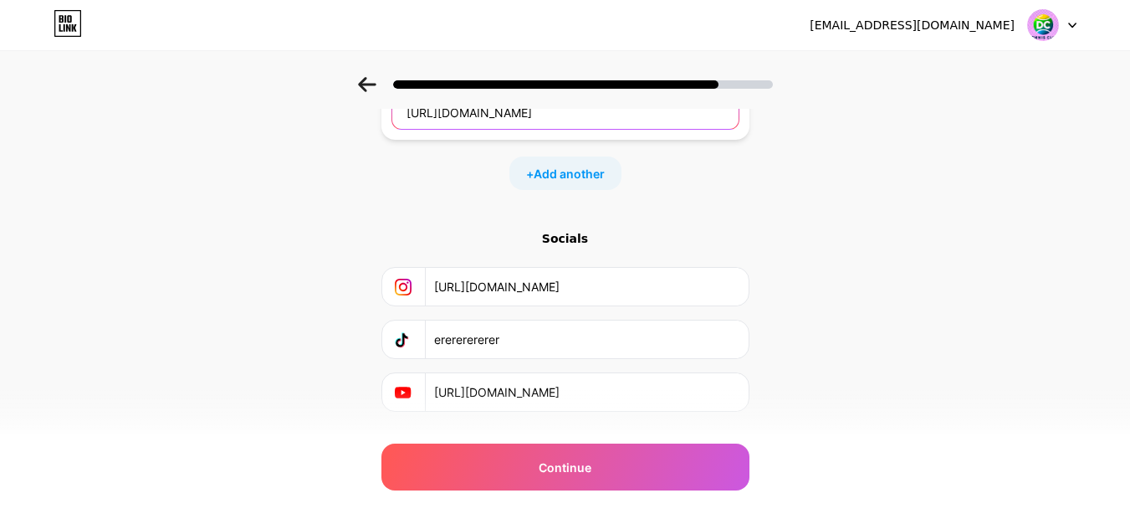
scroll to position [325, 0]
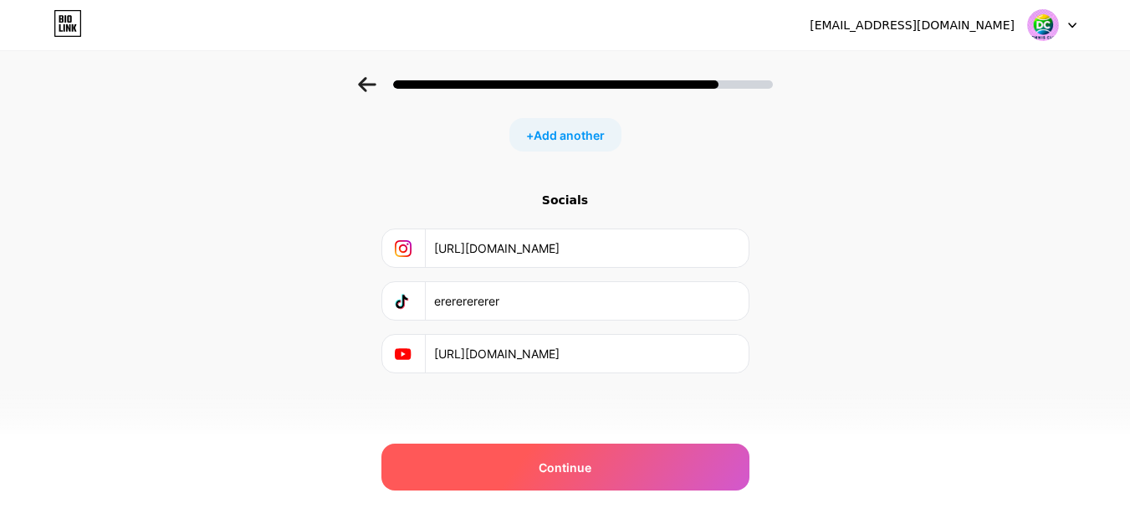
type input "[URL][DOMAIN_NAME]"
click at [539, 475] on div "Continue" at bounding box center [565, 466] width 368 height 47
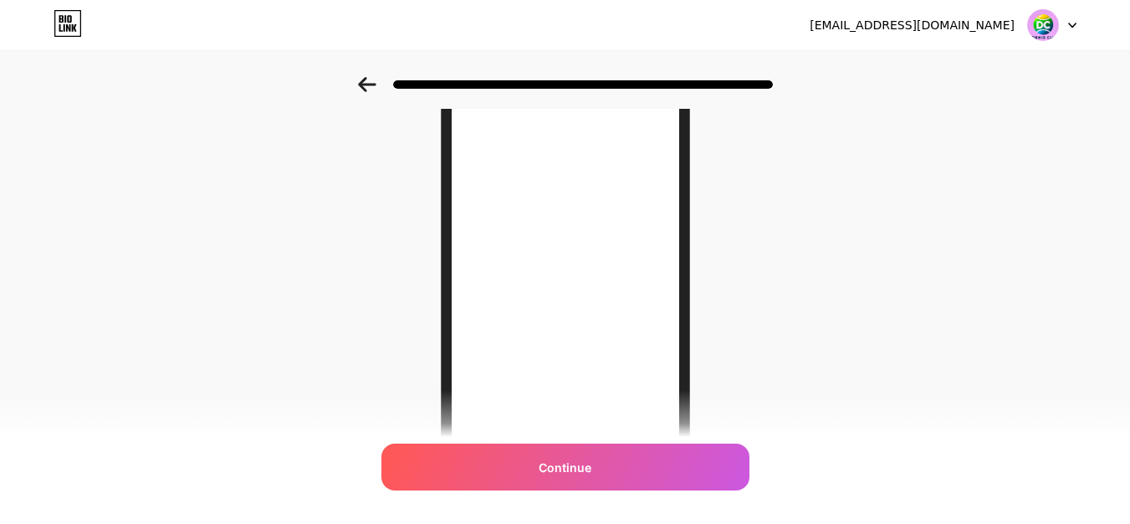
scroll to position [66, 0]
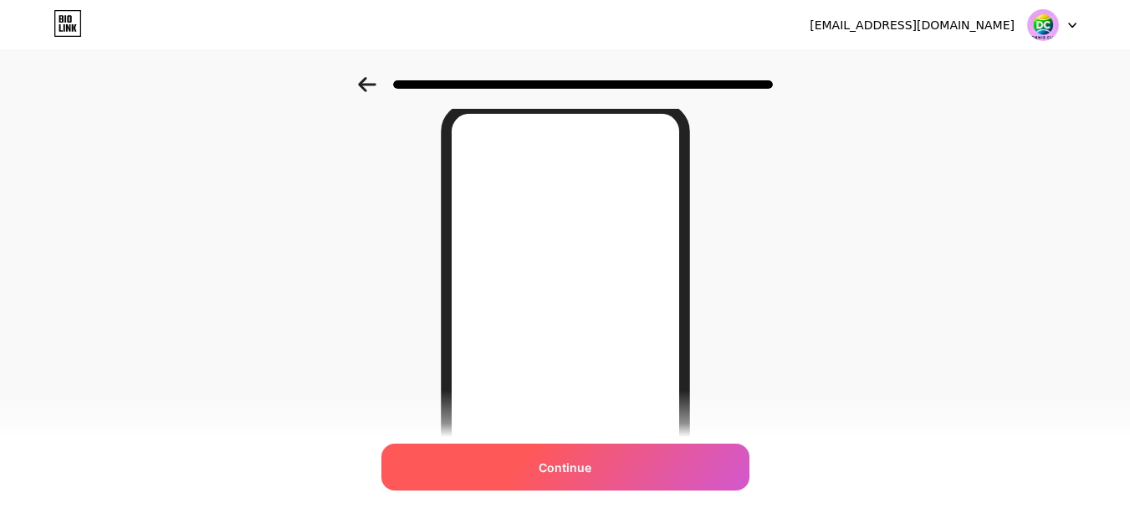
click at [602, 471] on div "Continue" at bounding box center [565, 466] width 368 height 47
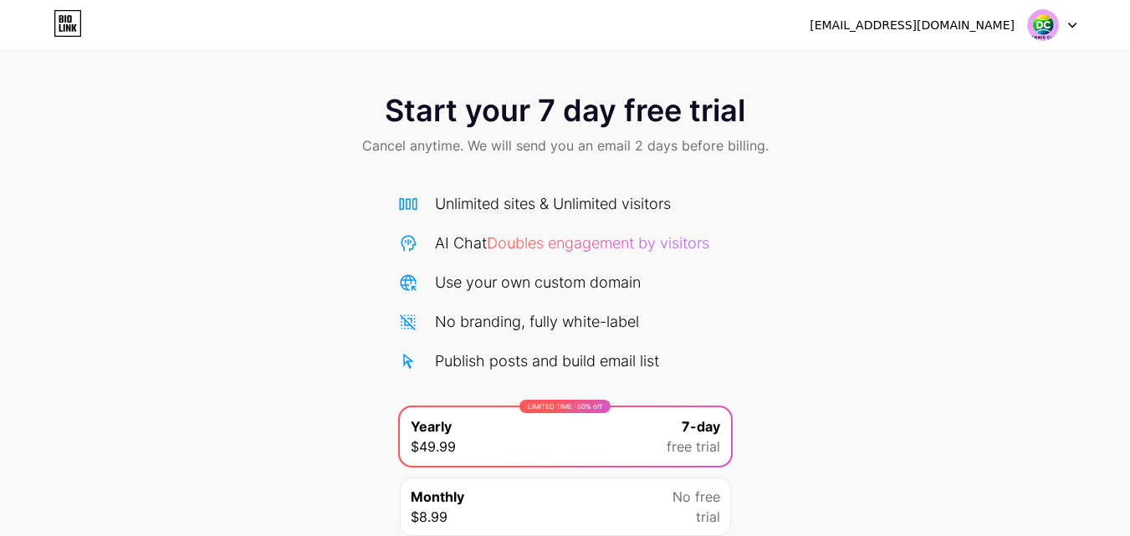
click at [1066, 31] on div at bounding box center [1052, 25] width 49 height 30
click at [978, 145] on div "Start your 7 day free trial Cancel anytime. We will send you an email 2 days be…" at bounding box center [565, 126] width 1130 height 99
click at [64, 25] on icon at bounding box center [65, 28] width 2 height 8
click at [1040, 202] on div "Start your 7 day free trial Cancel anytime. We will send you an email 2 days be…" at bounding box center [565, 341] width 1130 height 529
click at [1054, 33] on img at bounding box center [1043, 25] width 32 height 32
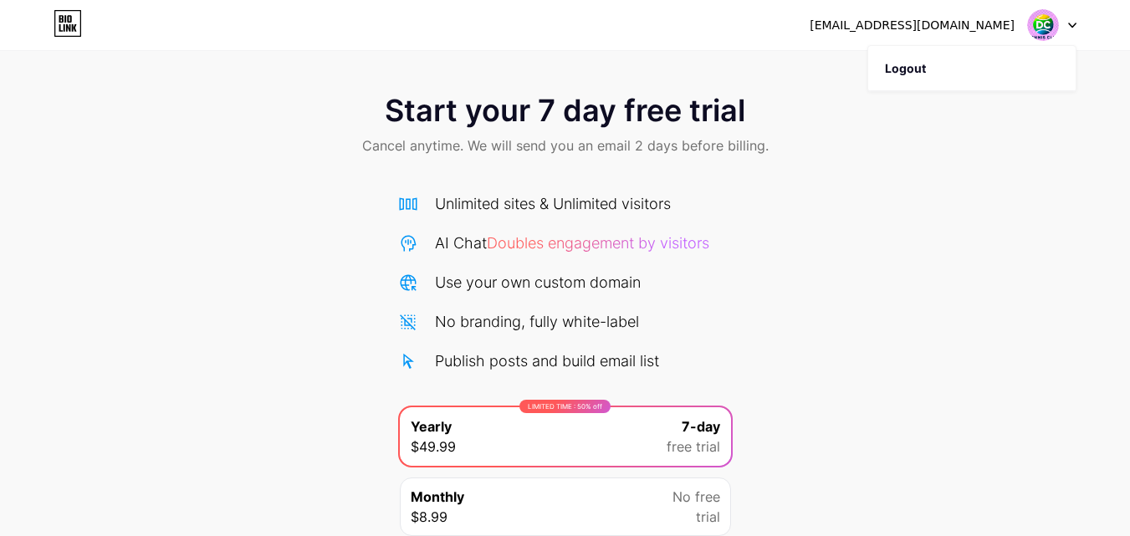
click at [1054, 33] on img at bounding box center [1043, 25] width 32 height 32
click at [974, 31] on div "[EMAIL_ADDRESS][DOMAIN_NAME]" at bounding box center [912, 26] width 205 height 18
click at [968, 161] on div "Start your 7 day free trial Cancel anytime. We will send you an email 2 days be…" at bounding box center [565, 126] width 1130 height 99
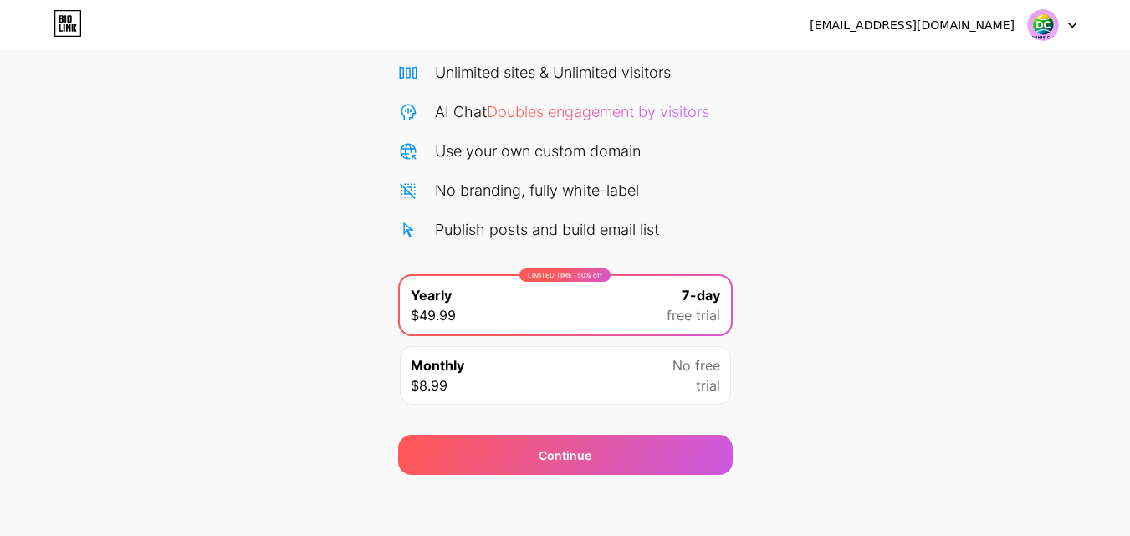
scroll to position [137, 0]
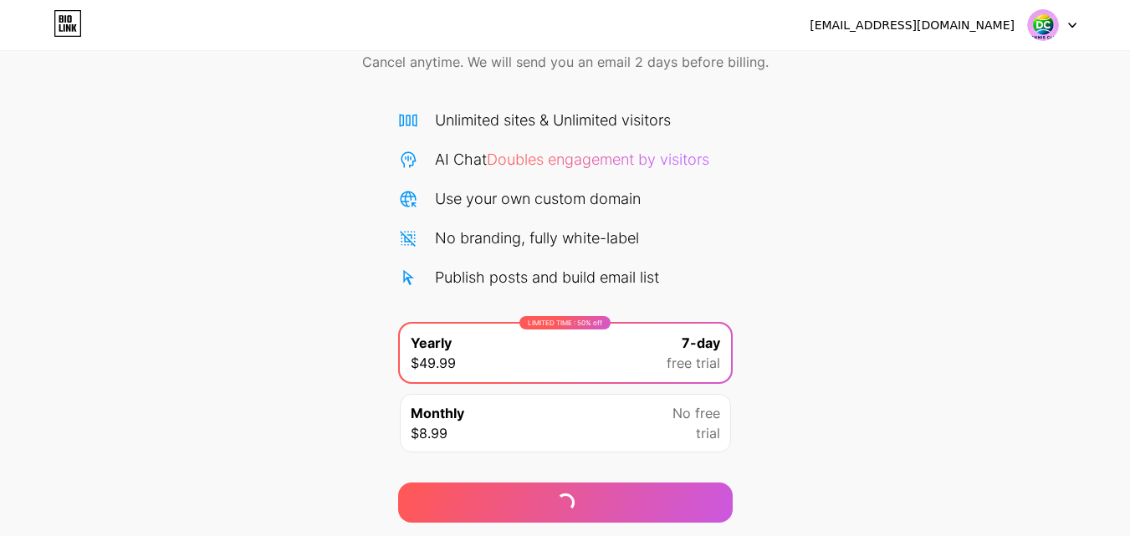
scroll to position [137, 0]
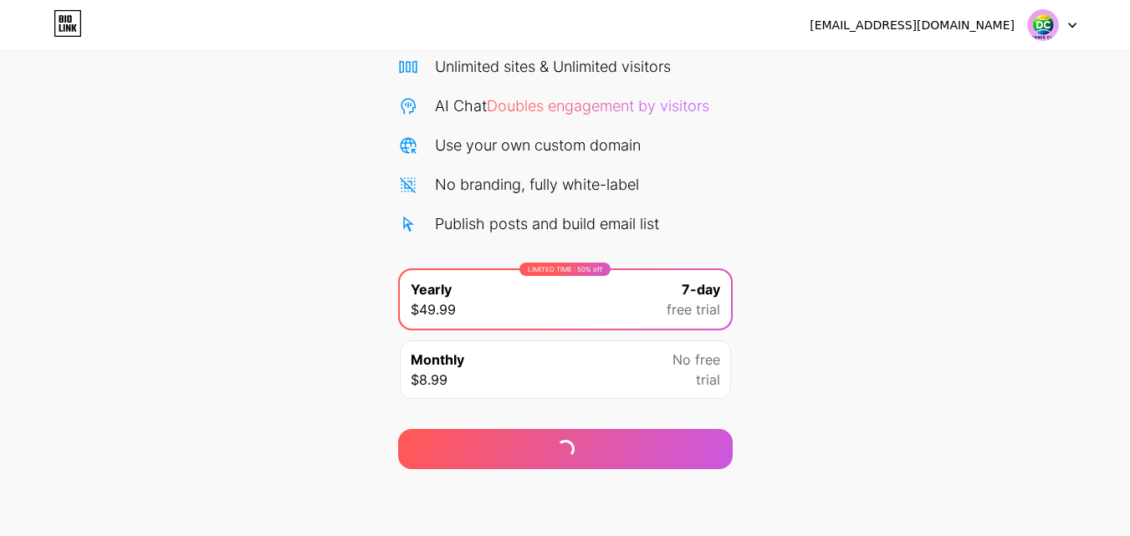
click at [1078, 25] on div "[EMAIL_ADDRESS][DOMAIN_NAME] Logout" at bounding box center [565, 25] width 1130 height 30
click at [1070, 25] on icon at bounding box center [1072, 26] width 8 height 6
click at [904, 68] on li "Logout" at bounding box center [971, 68] width 207 height 45
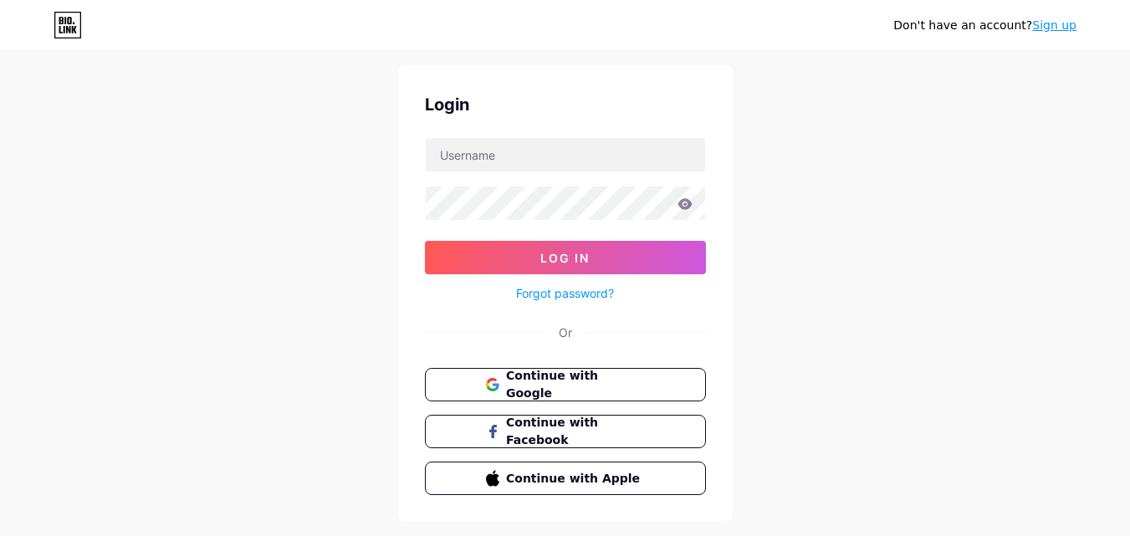
scroll to position [80, 0]
